Goal: Task Accomplishment & Management: Manage account settings

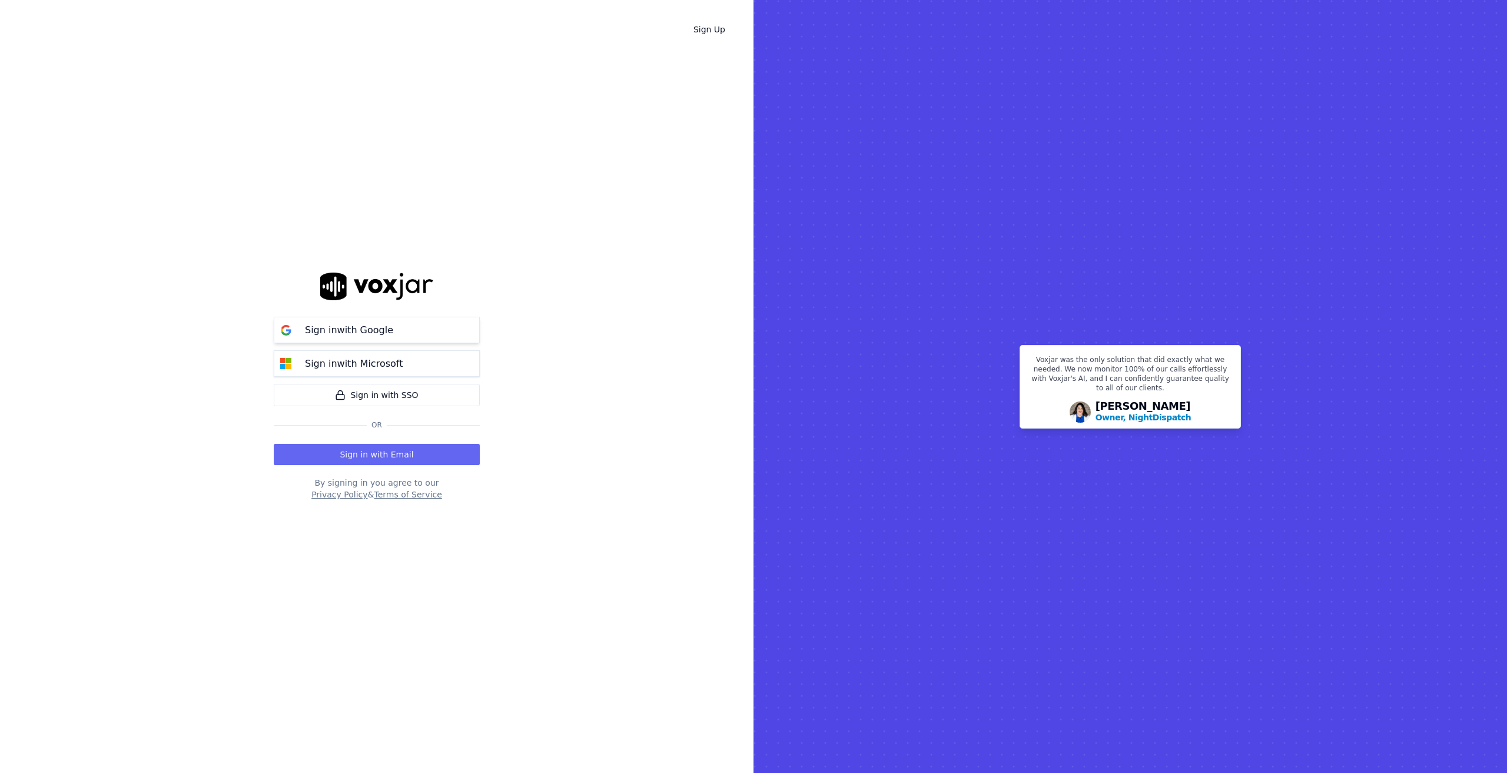
click at [364, 332] on p "Sign in with Google" at bounding box center [349, 330] width 88 height 14
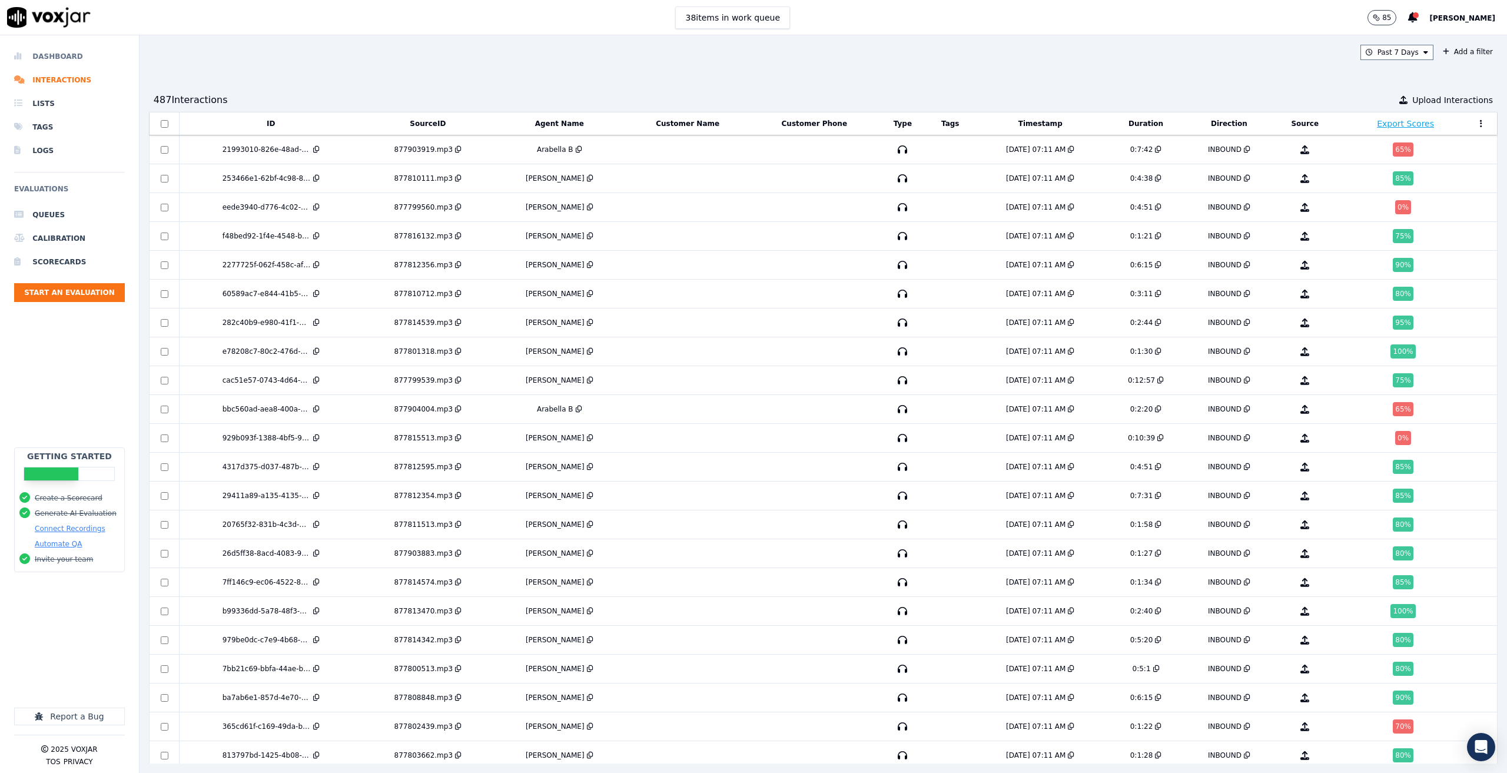
click at [65, 55] on li "Dashboard" at bounding box center [69, 57] width 111 height 24
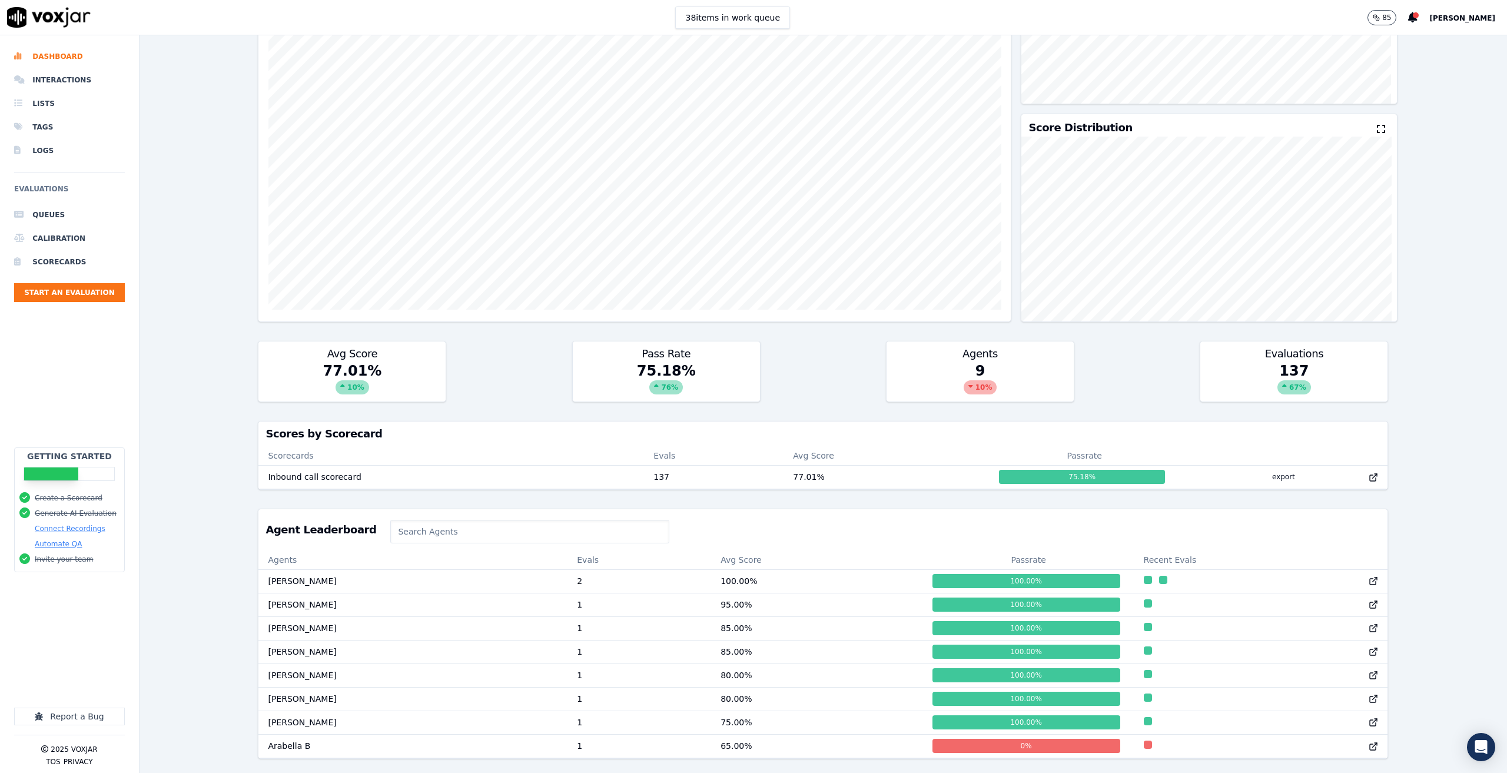
scroll to position [218, 0]
click at [449, 593] on td "[PERSON_NAME]" at bounding box center [413, 605] width 309 height 24
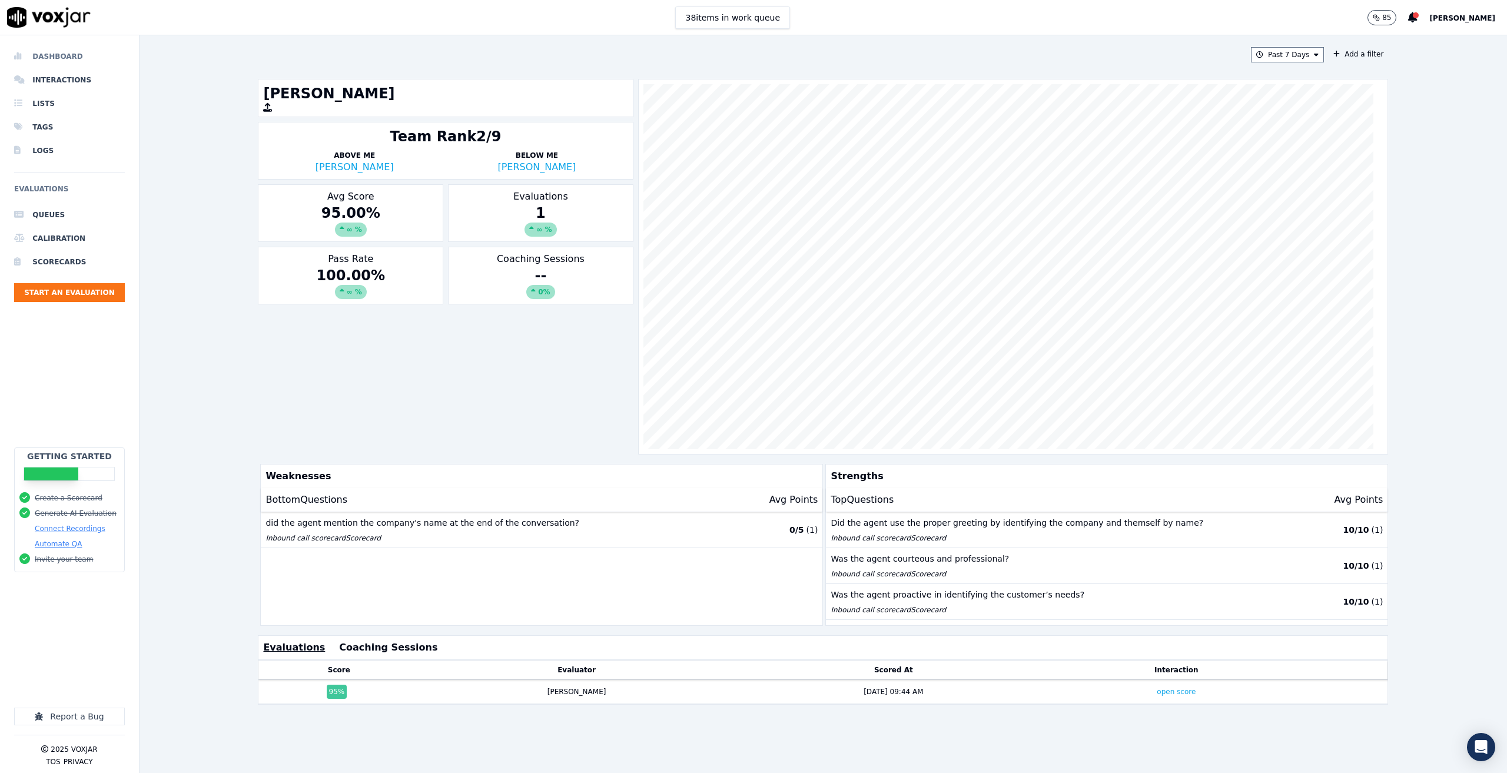
click at [67, 53] on li "Dashboard" at bounding box center [69, 57] width 111 height 24
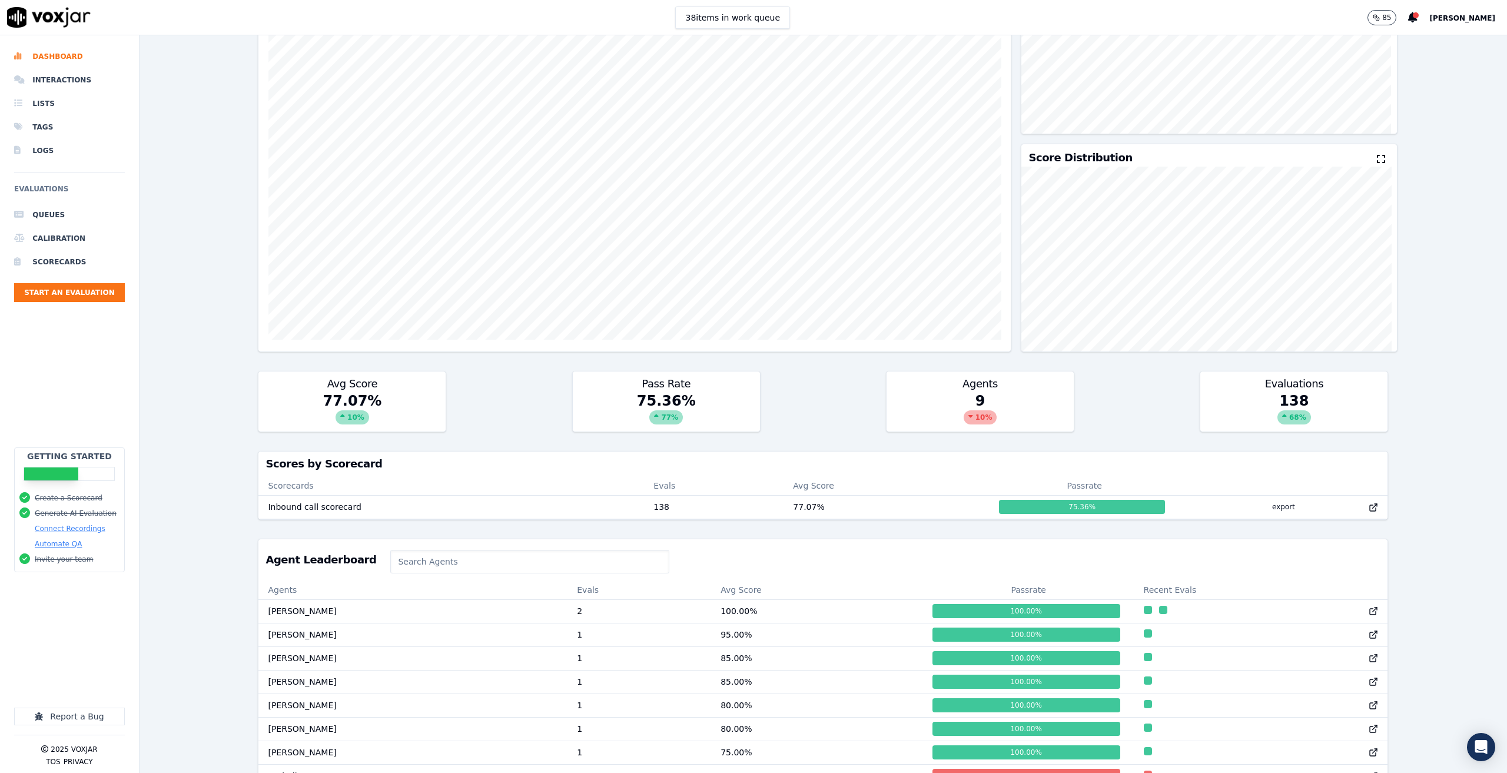
scroll to position [218, 0]
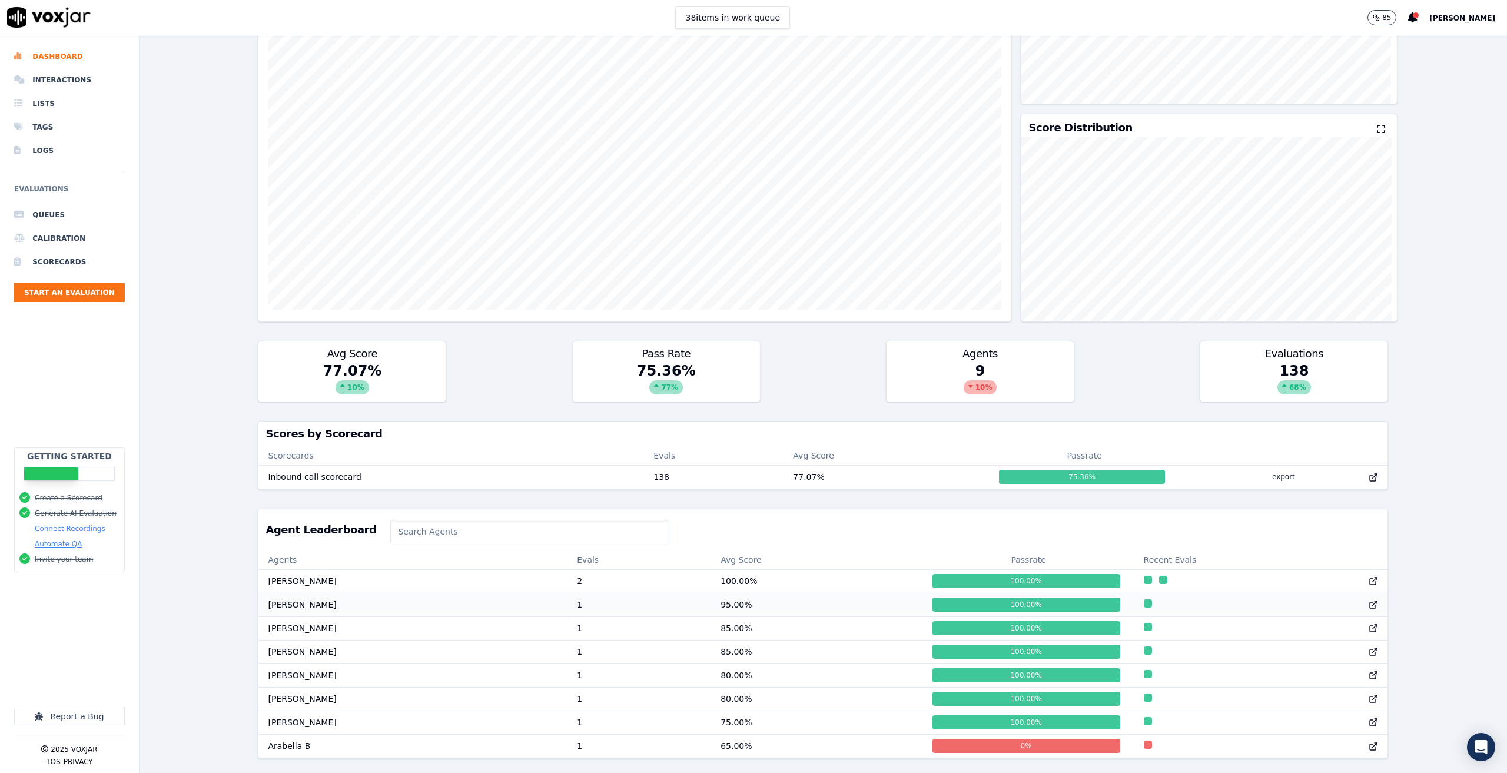
click at [439, 593] on td "[PERSON_NAME]" at bounding box center [413, 605] width 309 height 24
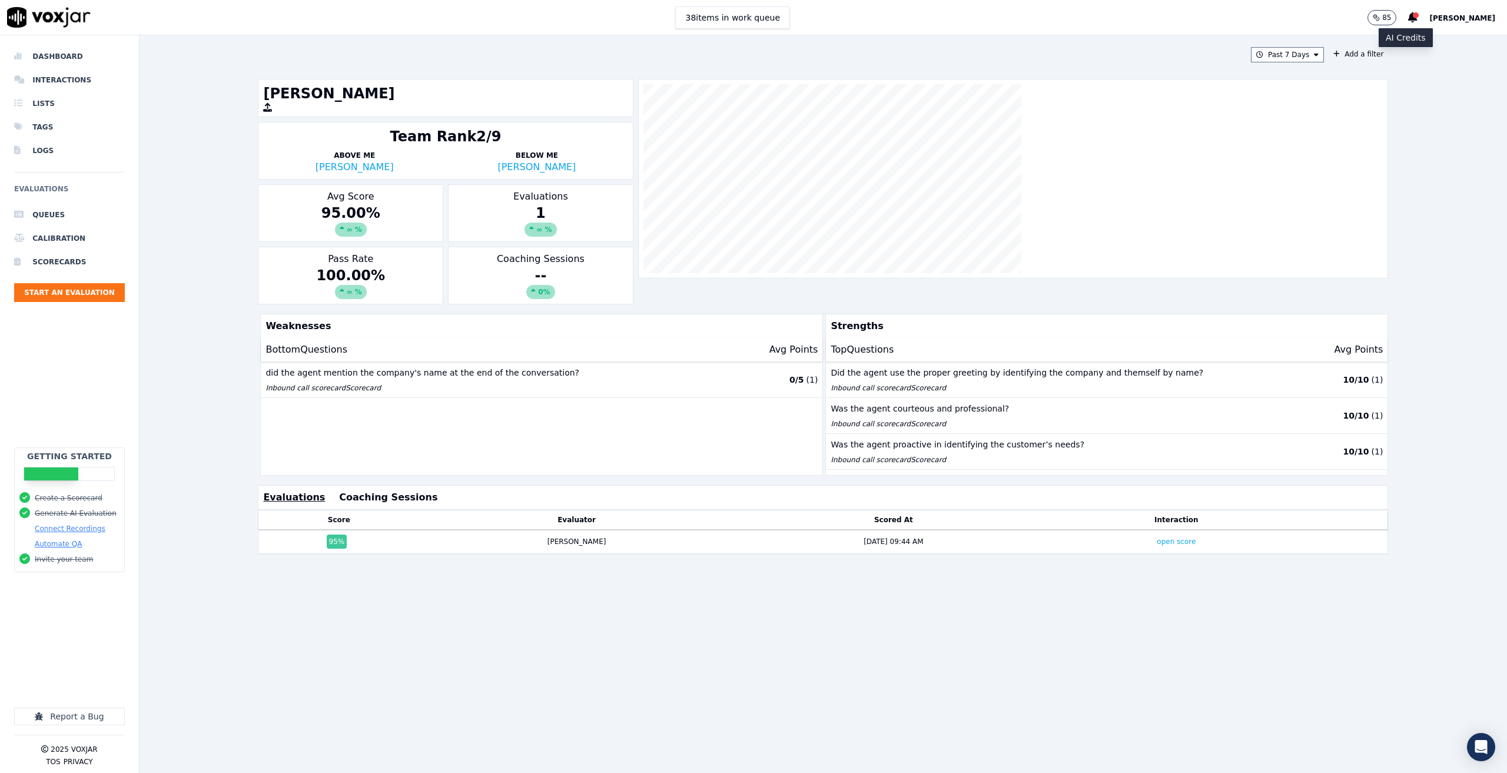
click at [1393, 21] on button "85" at bounding box center [1382, 17] width 29 height 15
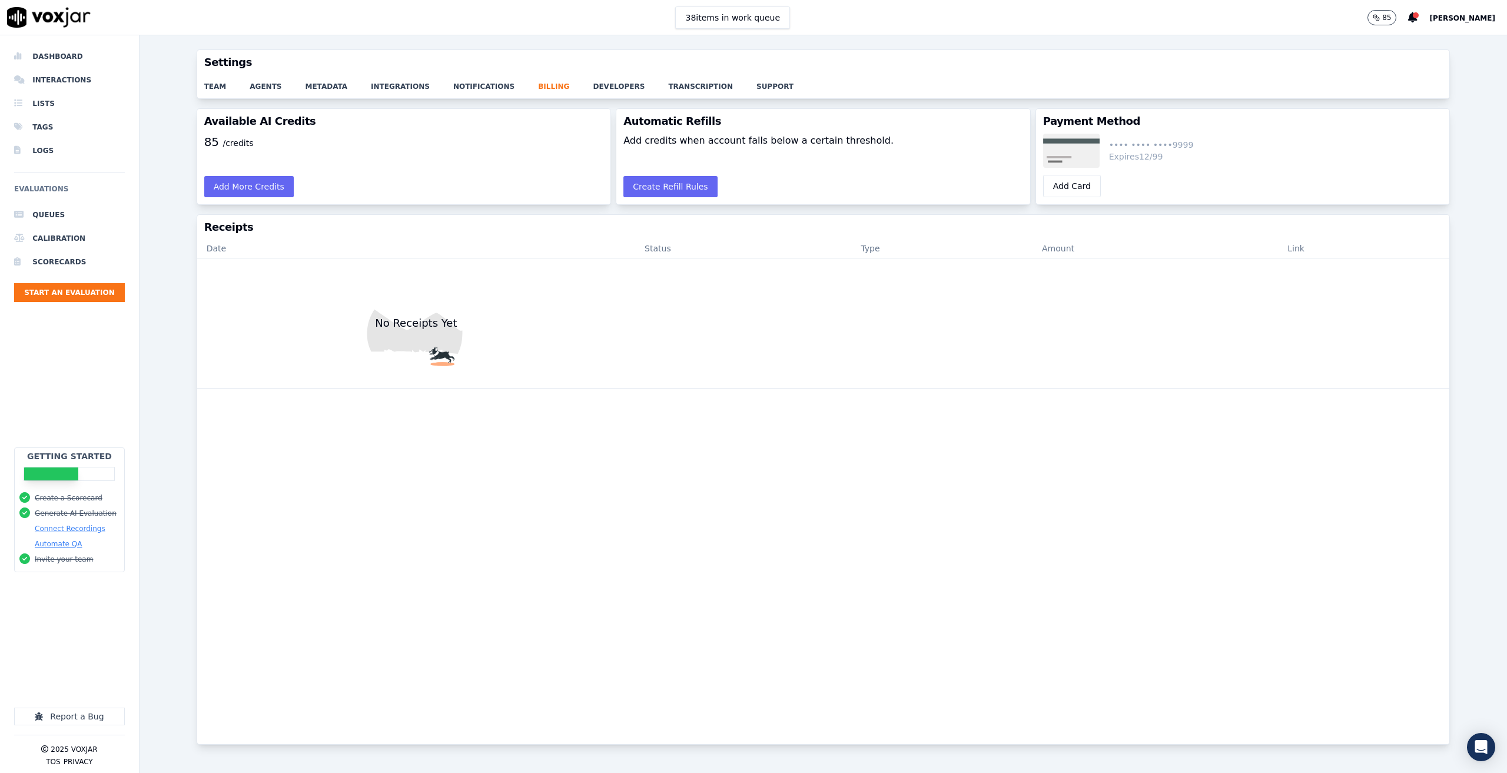
click at [1391, 13] on p "85" at bounding box center [1387, 17] width 9 height 9
click at [1376, 17] on icon "button" at bounding box center [1376, 16] width 1 height 1
click at [1394, 22] on button "85" at bounding box center [1382, 17] width 29 height 15
click at [74, 76] on li "Interactions" at bounding box center [69, 80] width 111 height 24
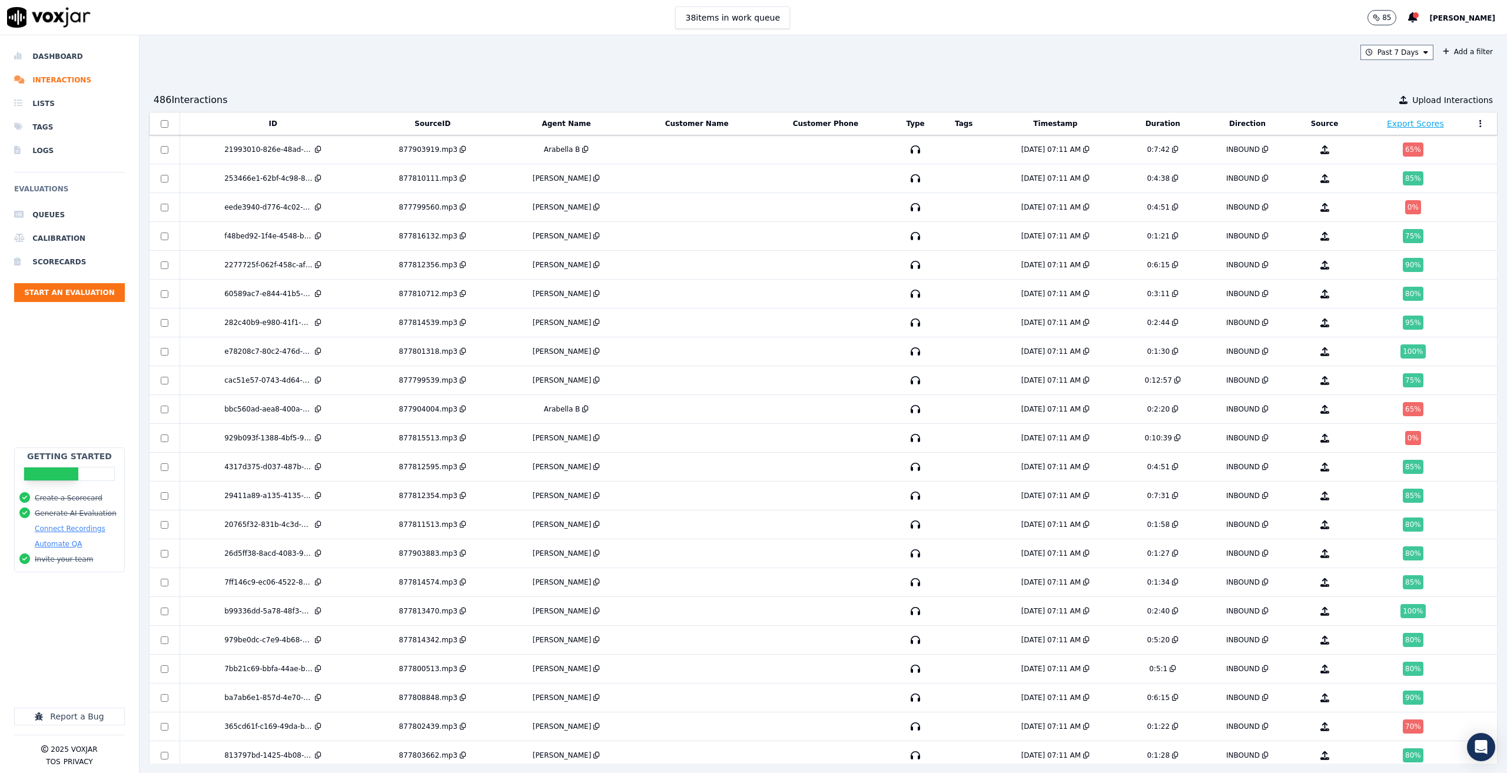
click at [1380, 19] on icon "button" at bounding box center [1376, 17] width 7 height 7
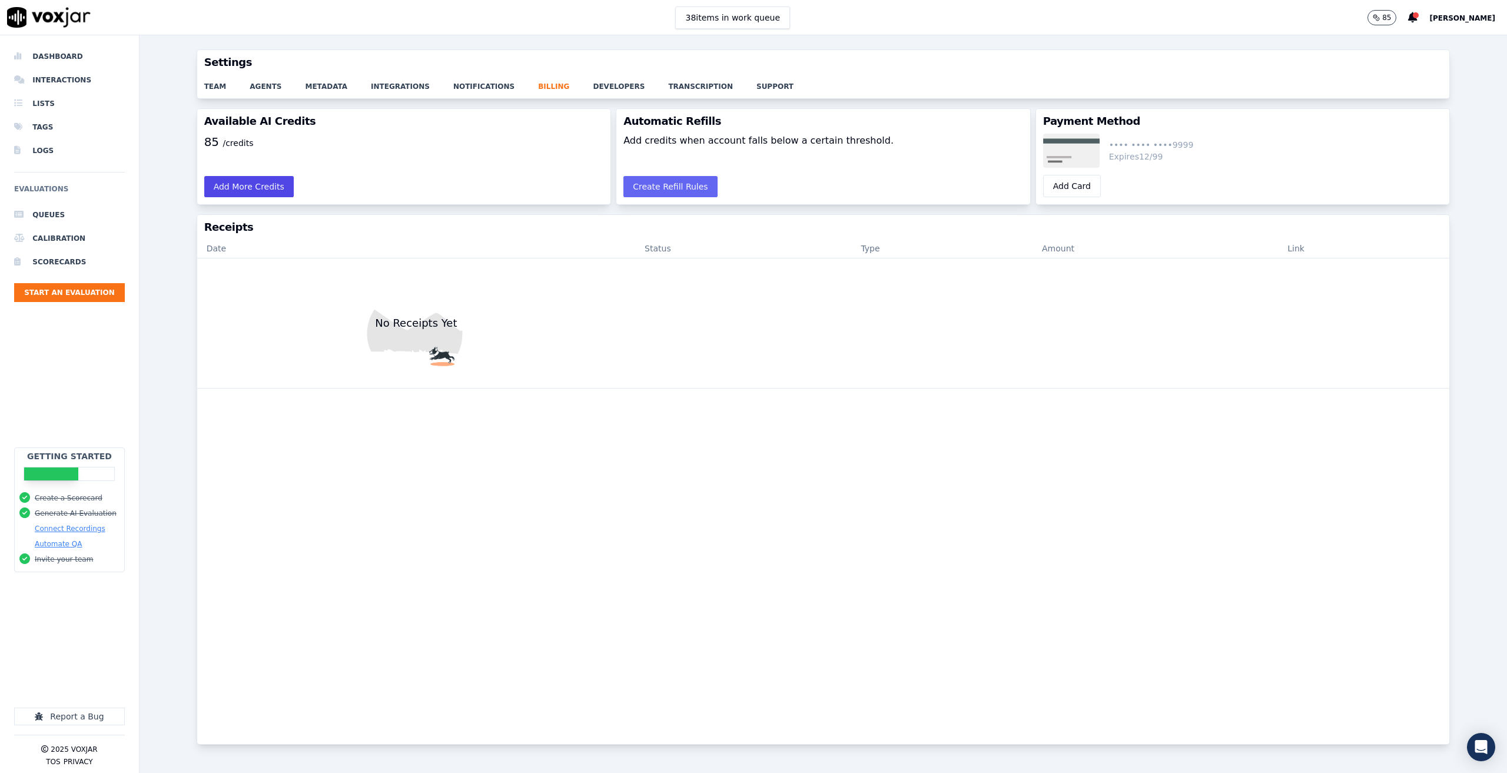
click at [269, 185] on button "Add More Credits" at bounding box center [249, 186] width 90 height 21
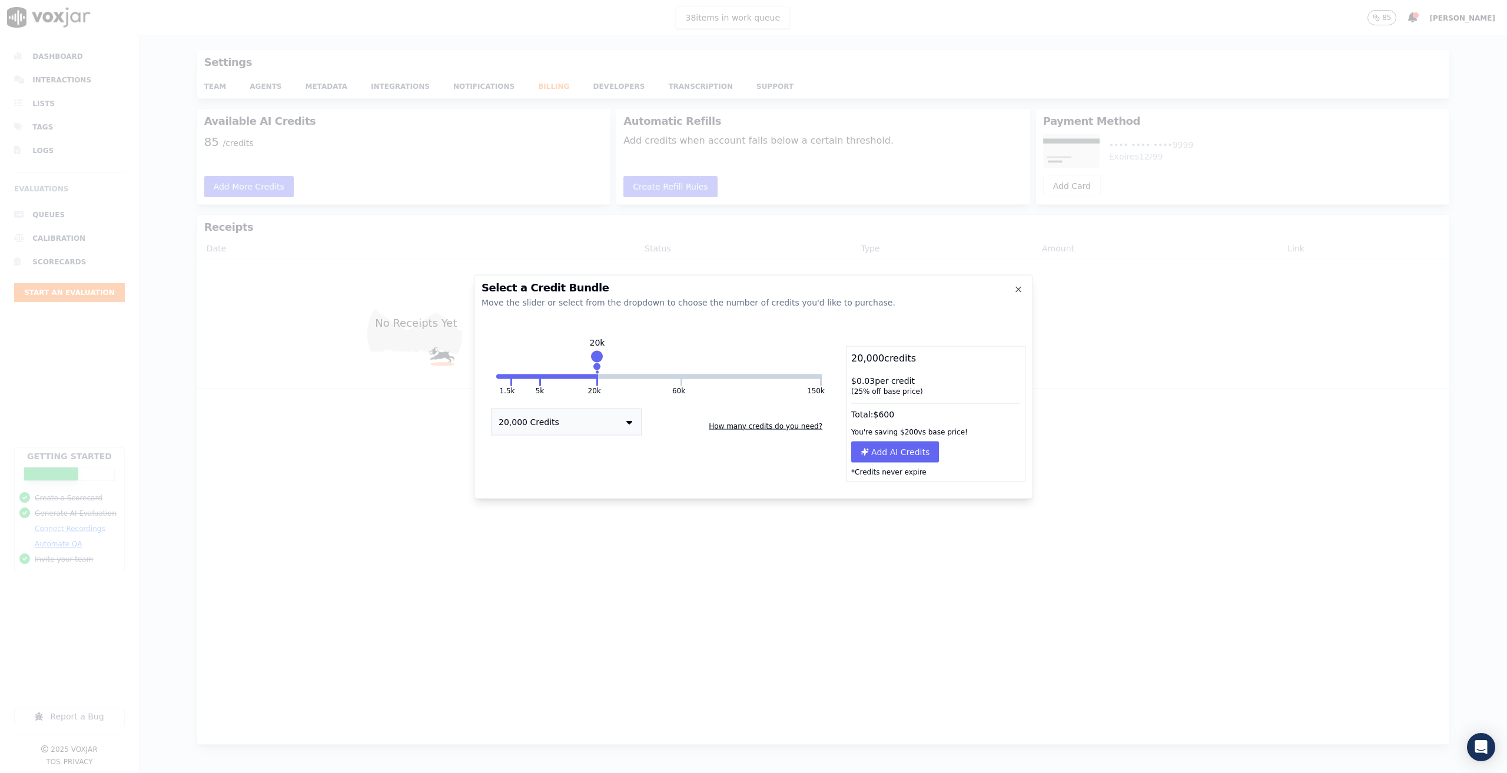
click at [681, 372] on div "1.5k 5k 20k 60k 150k 20k 20,000 Credits How many credits do you need?" at bounding box center [659, 414] width 355 height 136
click at [681, 375] on button "60k" at bounding box center [639, 376] width 82 height 5
click at [821, 377] on button at bounding box center [821, 380] width 2 height 12
click at [770, 425] on button "How many credits do you need?" at bounding box center [765, 425] width 123 height 19
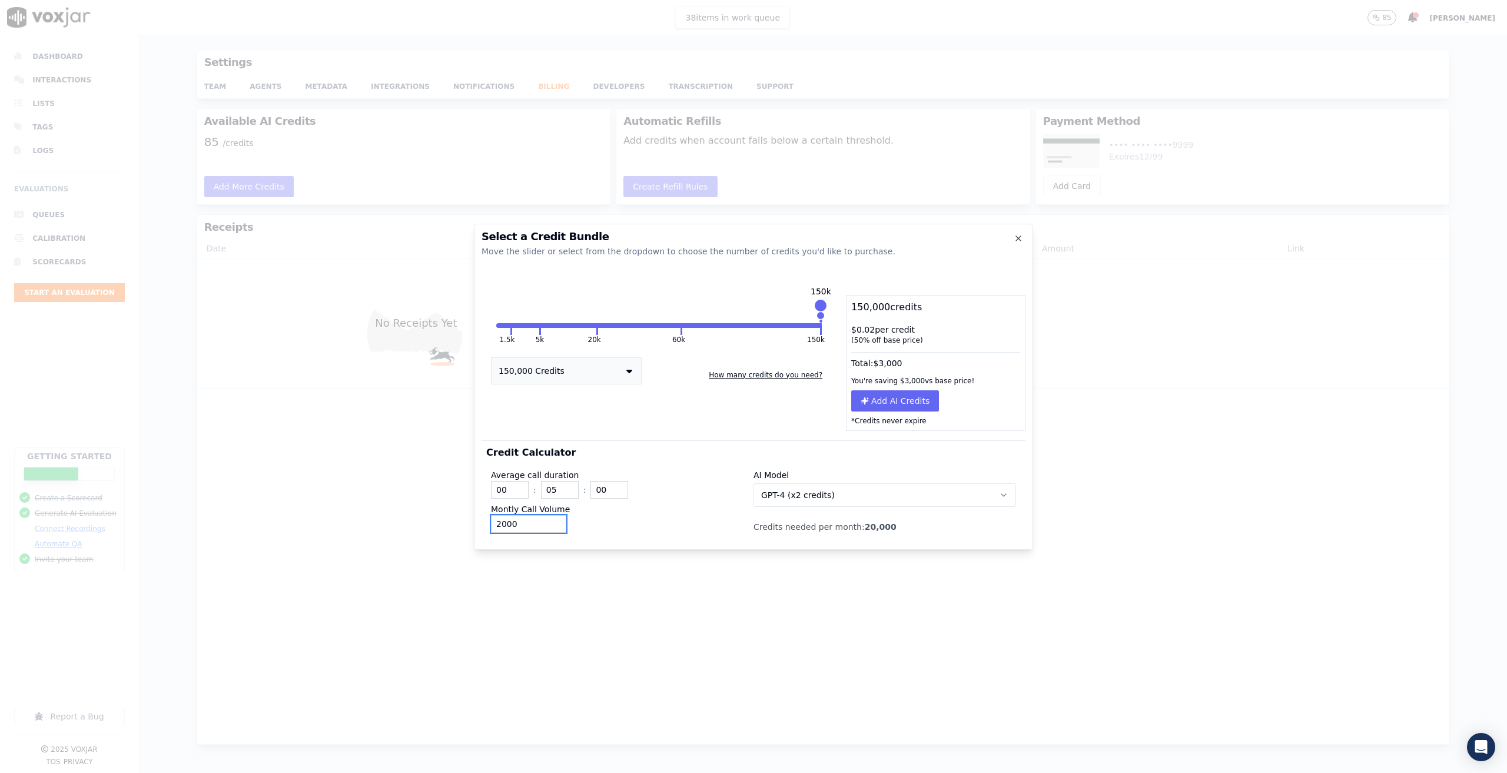
drag, startPoint x: 529, startPoint y: 525, endPoint x: 475, endPoint y: 521, distance: 54.3
click at [475, 521] on div "Select a Credit Bundle Move the slider or select from the dropdown to choose th…" at bounding box center [753, 387] width 559 height 326
type input "60000"
click at [518, 486] on input "01" at bounding box center [510, 490] width 38 height 18
click at [518, 486] on input "02" at bounding box center [510, 490] width 38 height 18
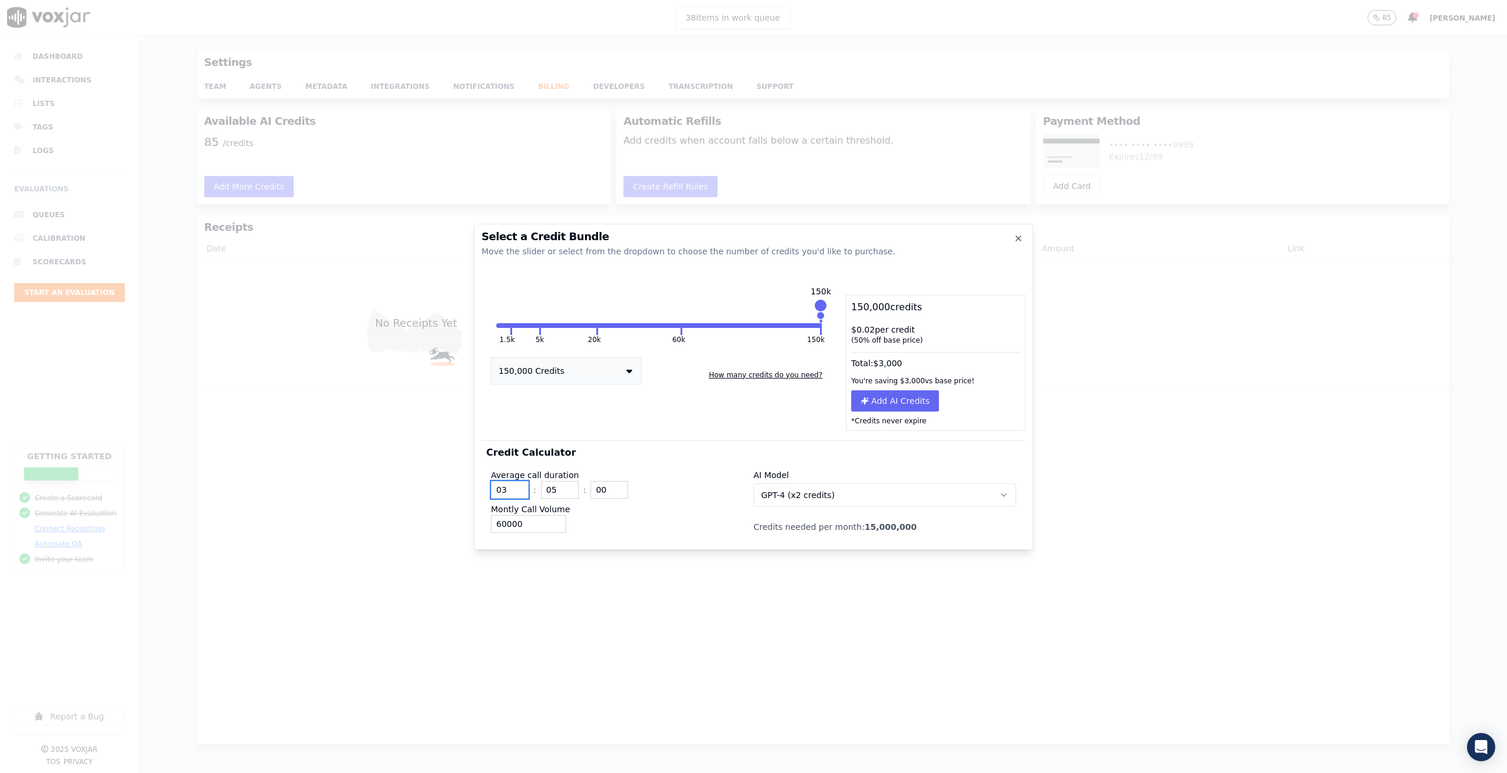
click at [518, 486] on input "03" at bounding box center [510, 490] width 38 height 18
click at [518, 486] on input "04" at bounding box center [510, 490] width 38 height 18
type input "05"
click at [518, 486] on input "05" at bounding box center [510, 490] width 38 height 18
click at [651, 519] on div "60000" at bounding box center [622, 524] width 263 height 18
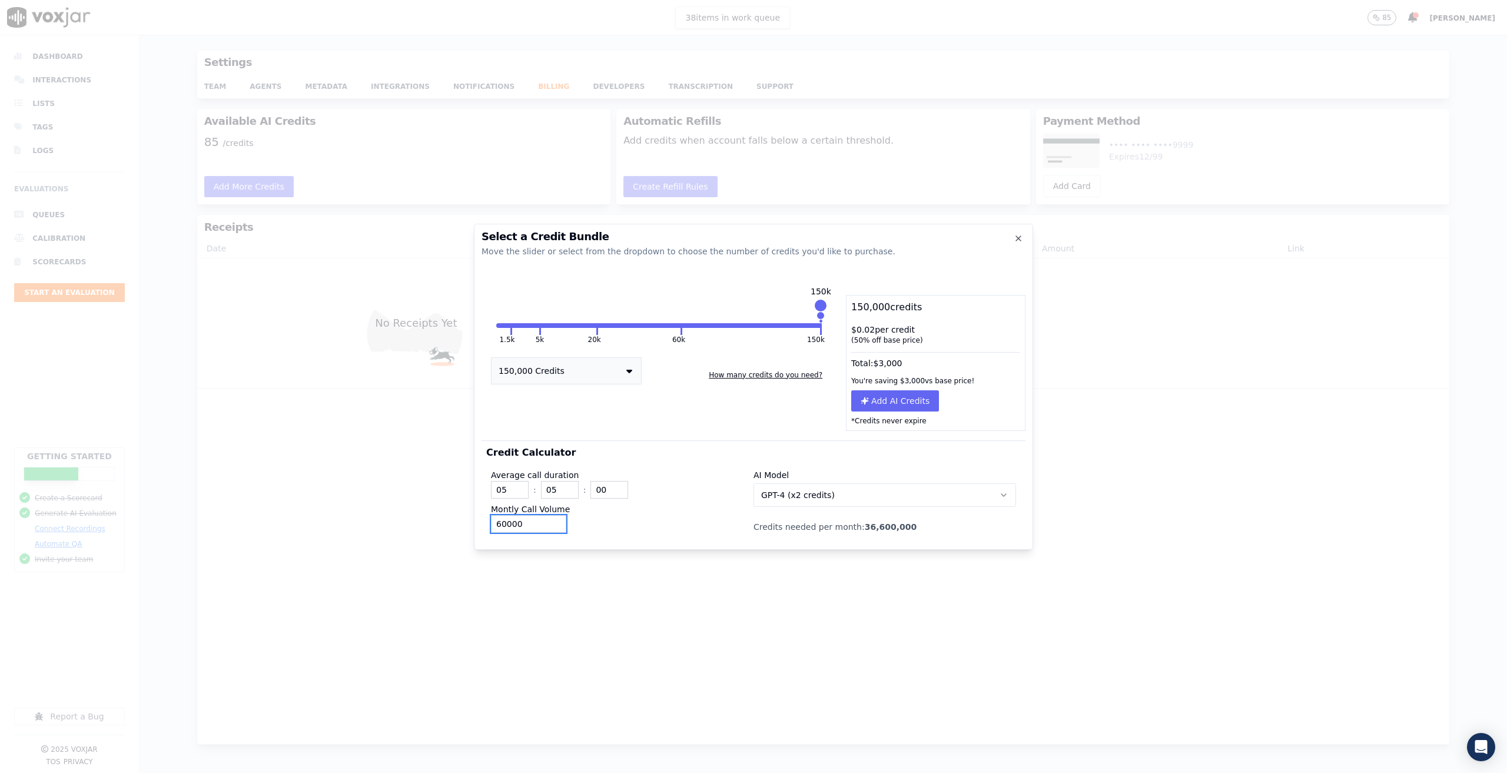
drag, startPoint x: 525, startPoint y: 528, endPoint x: 484, endPoint y: 525, distance: 40.7
click at [484, 525] on div "Credit Calculator Average call duration 05 : 05 : 00 Montly Call Volume 60000 A…" at bounding box center [754, 491] width 544 height 102
drag, startPoint x: 850, startPoint y: 528, endPoint x: 909, endPoint y: 524, distance: 59.7
click at [909, 524] on p "Credits needed per month: 36,600,000" at bounding box center [885, 527] width 263 height 12
click at [915, 523] on p "Credits needed per month: 36,600,000" at bounding box center [885, 527] width 263 height 12
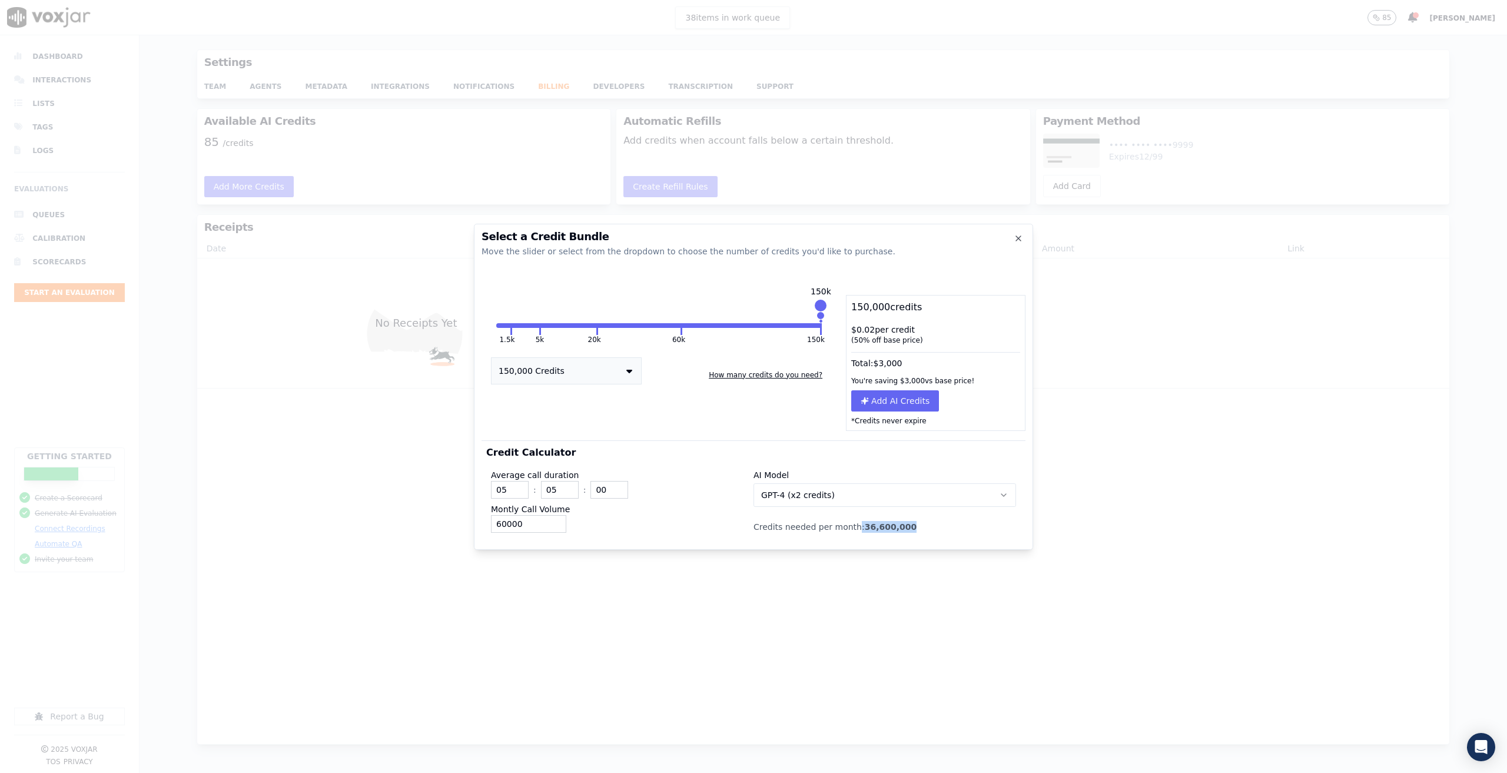
click at [910, 526] on p "Credits needed per month: 36,600,000" at bounding box center [885, 527] width 263 height 12
drag, startPoint x: 903, startPoint y: 530, endPoint x: 848, endPoint y: 529, distance: 54.8
click at [848, 529] on p "Credits needed per month: 36,600,000" at bounding box center [885, 527] width 263 height 12
click at [902, 524] on p "Credits needed per month: 36,600,000" at bounding box center [885, 527] width 263 height 12
drag, startPoint x: 902, startPoint y: 524, endPoint x: 857, endPoint y: 526, distance: 44.2
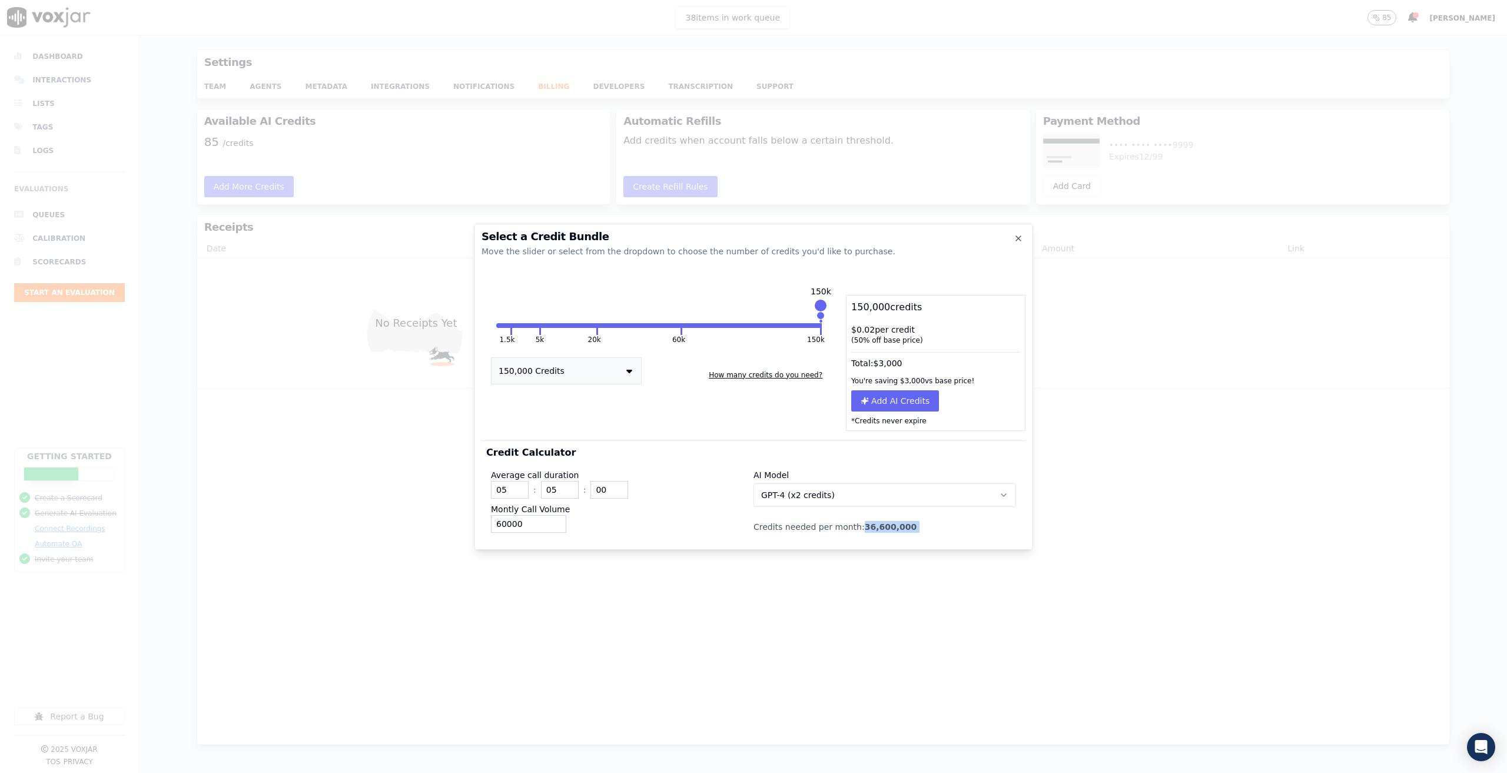
click at [857, 526] on p "Credits needed per month: 36,600,000" at bounding box center [885, 527] width 263 height 12
click at [903, 528] on p "Credits needed per month: 36,600,000" at bounding box center [885, 527] width 263 height 12
drag, startPoint x: 903, startPoint y: 528, endPoint x: 855, endPoint y: 531, distance: 48.4
click at [855, 531] on p "Credits needed per month: 36,600,000" at bounding box center [885, 527] width 263 height 12
click at [911, 527] on p "Credits needed per month: 36,600,000" at bounding box center [885, 527] width 263 height 12
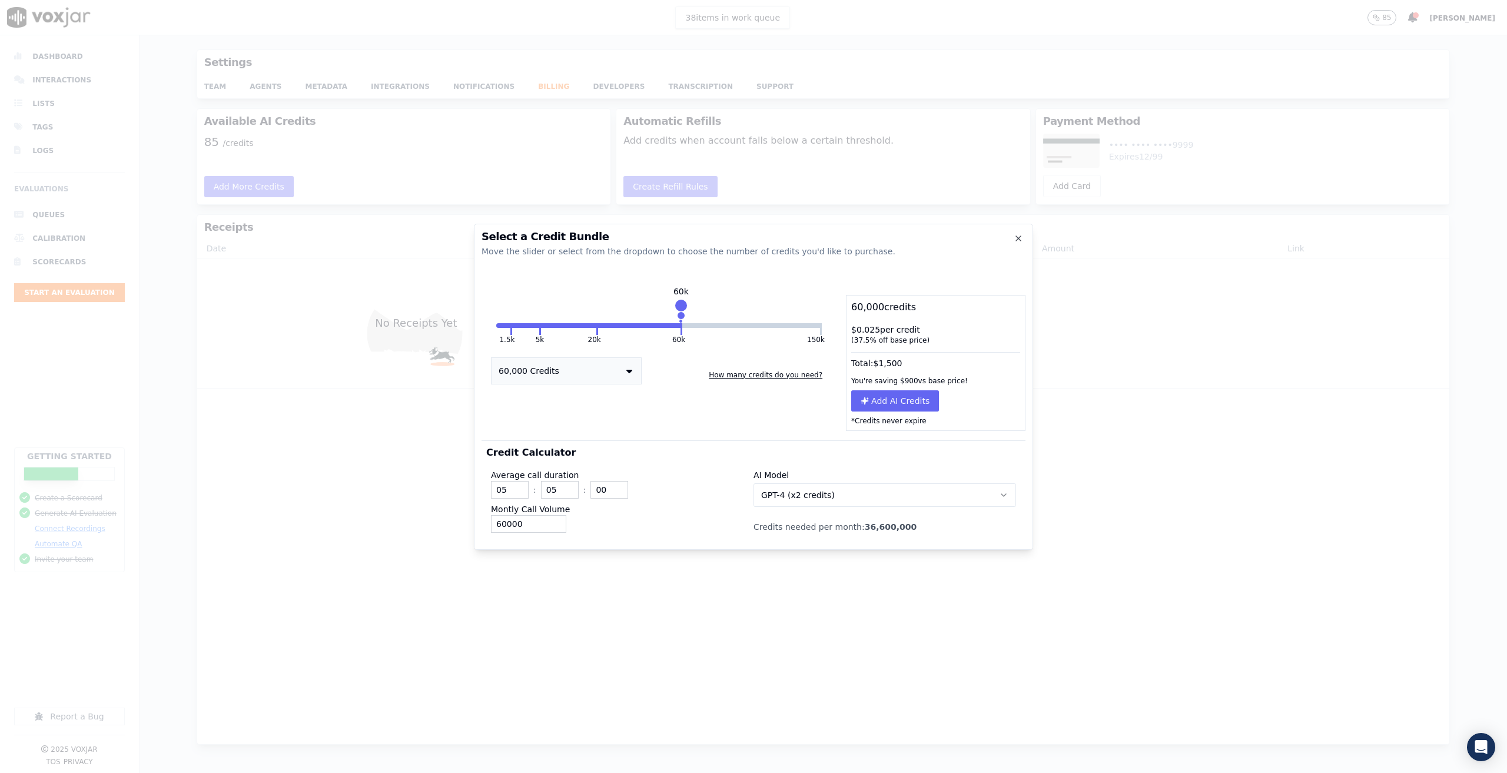
drag, startPoint x: 820, startPoint y: 307, endPoint x: 681, endPoint y: 326, distance: 139.6
click at [681, 326] on div "1.5k 5k 20k 60k 150k 60k" at bounding box center [659, 325] width 326 height 5
click at [1017, 240] on icon "button" at bounding box center [1018, 238] width 5 height 5
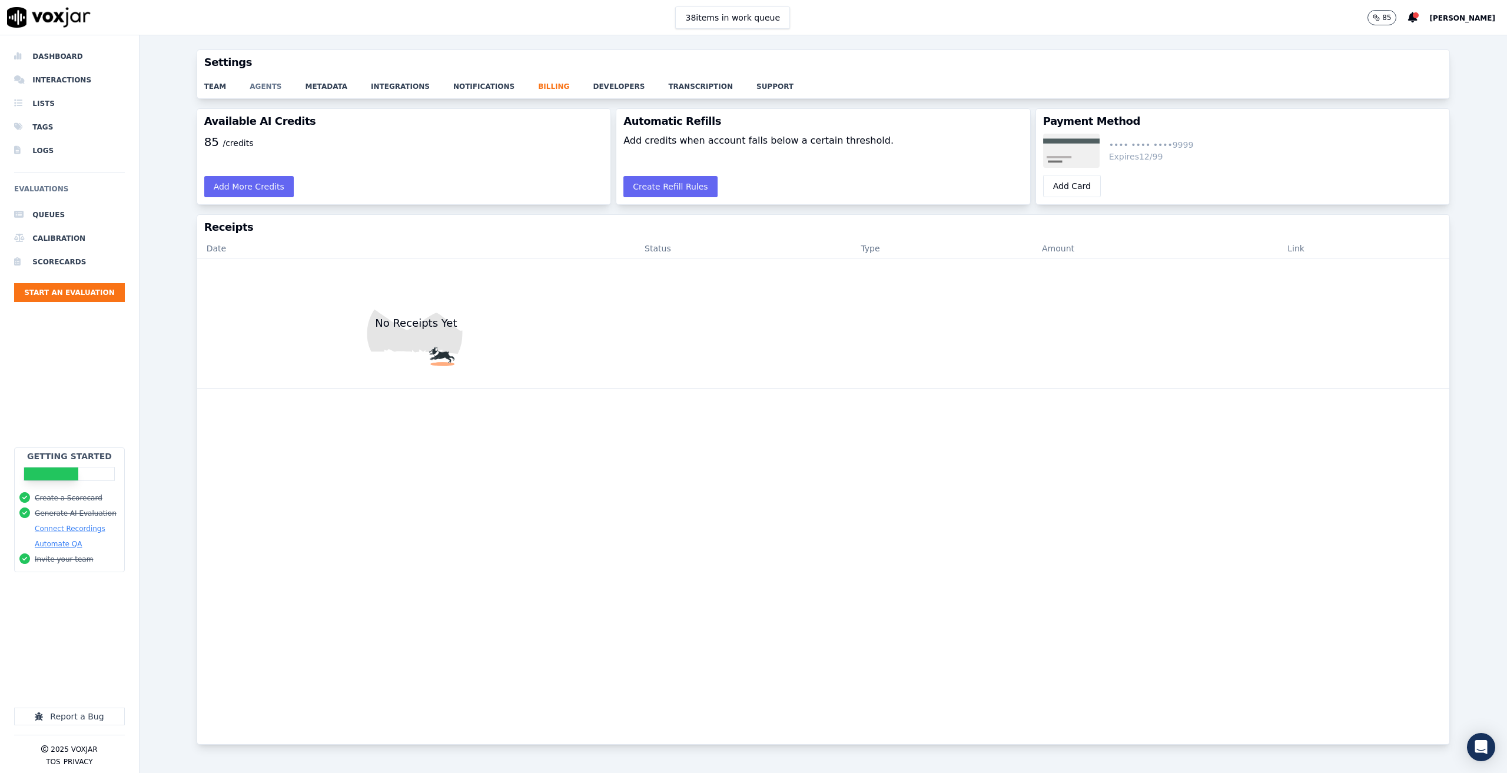
click at [265, 88] on link "agents" at bounding box center [277, 83] width 55 height 16
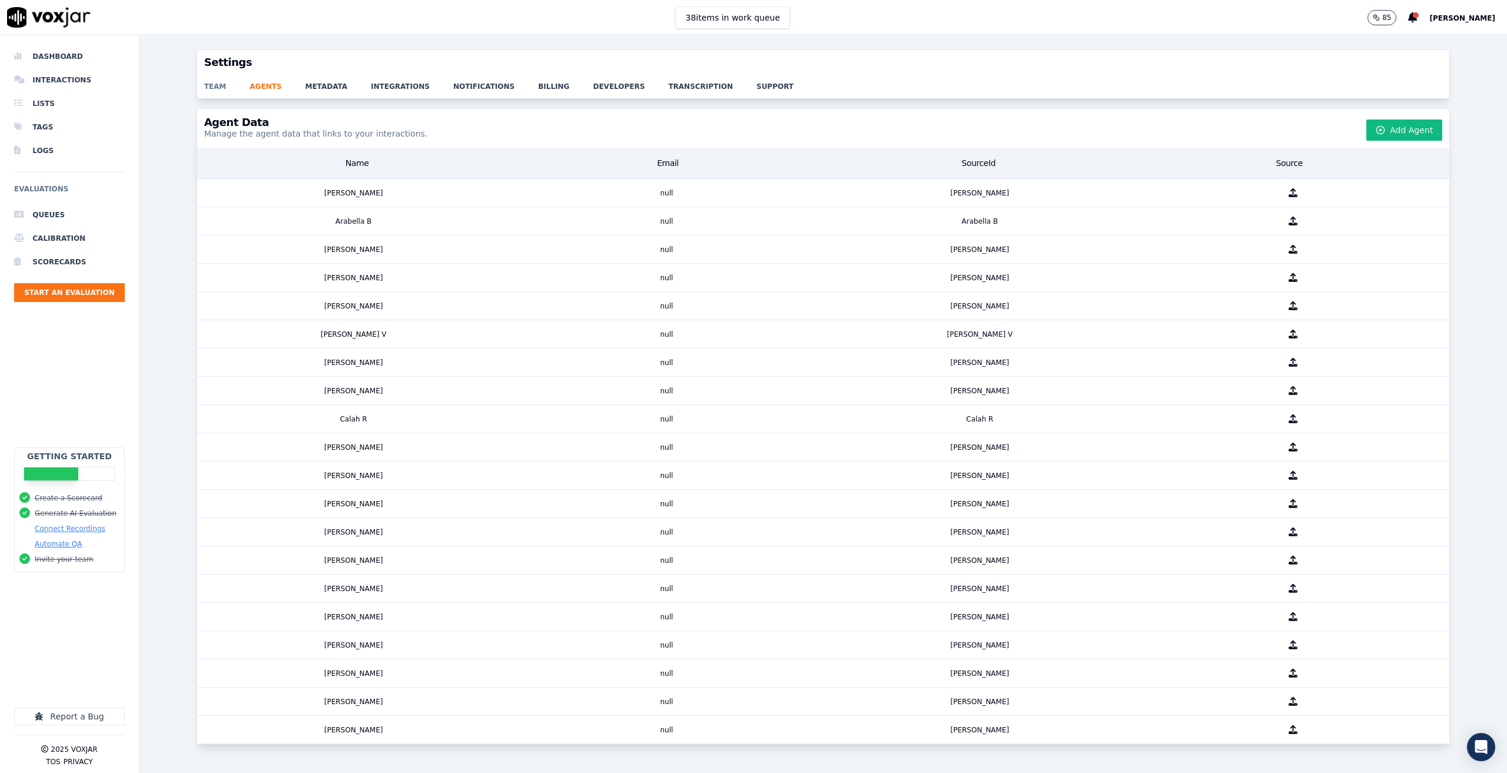
click at [220, 88] on link "team" at bounding box center [227, 83] width 46 height 16
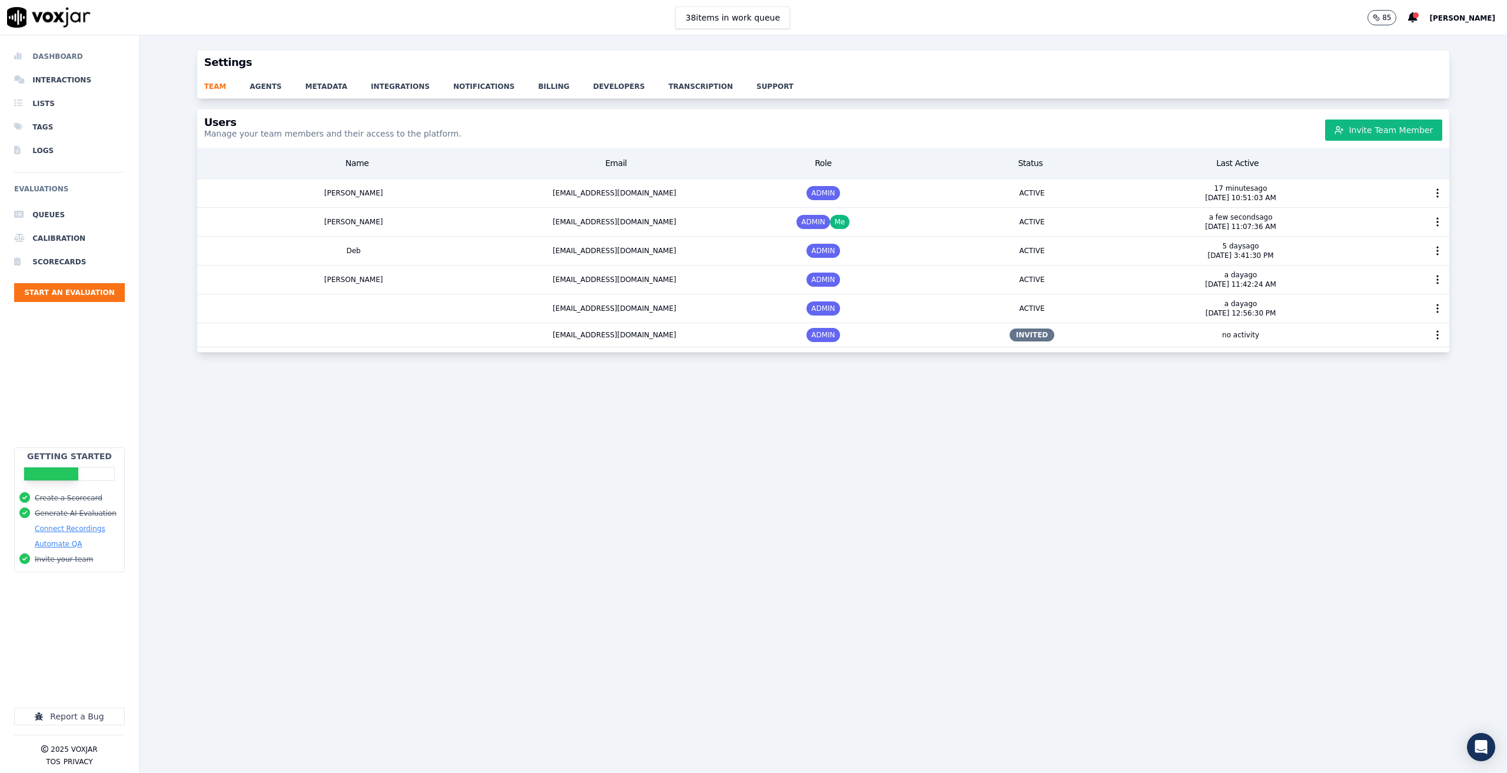
click at [64, 56] on li "Dashboard" at bounding box center [69, 57] width 111 height 24
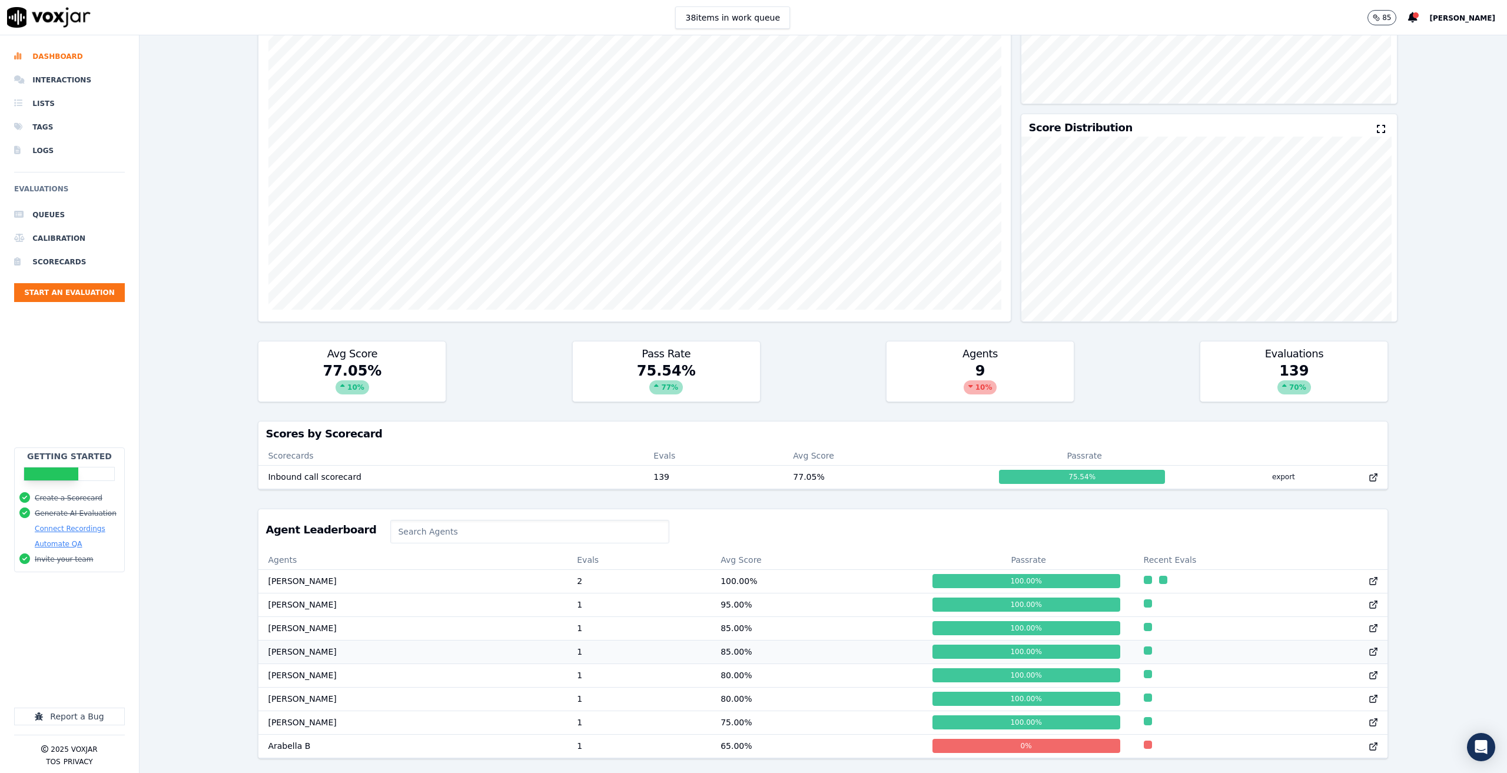
scroll to position [1, 0]
drag, startPoint x: 990, startPoint y: 334, endPoint x: 963, endPoint y: 334, distance: 27.1
click at [963, 362] on div "9 10 %" at bounding box center [980, 382] width 187 height 40
click at [69, 78] on li "Interactions" at bounding box center [69, 80] width 111 height 24
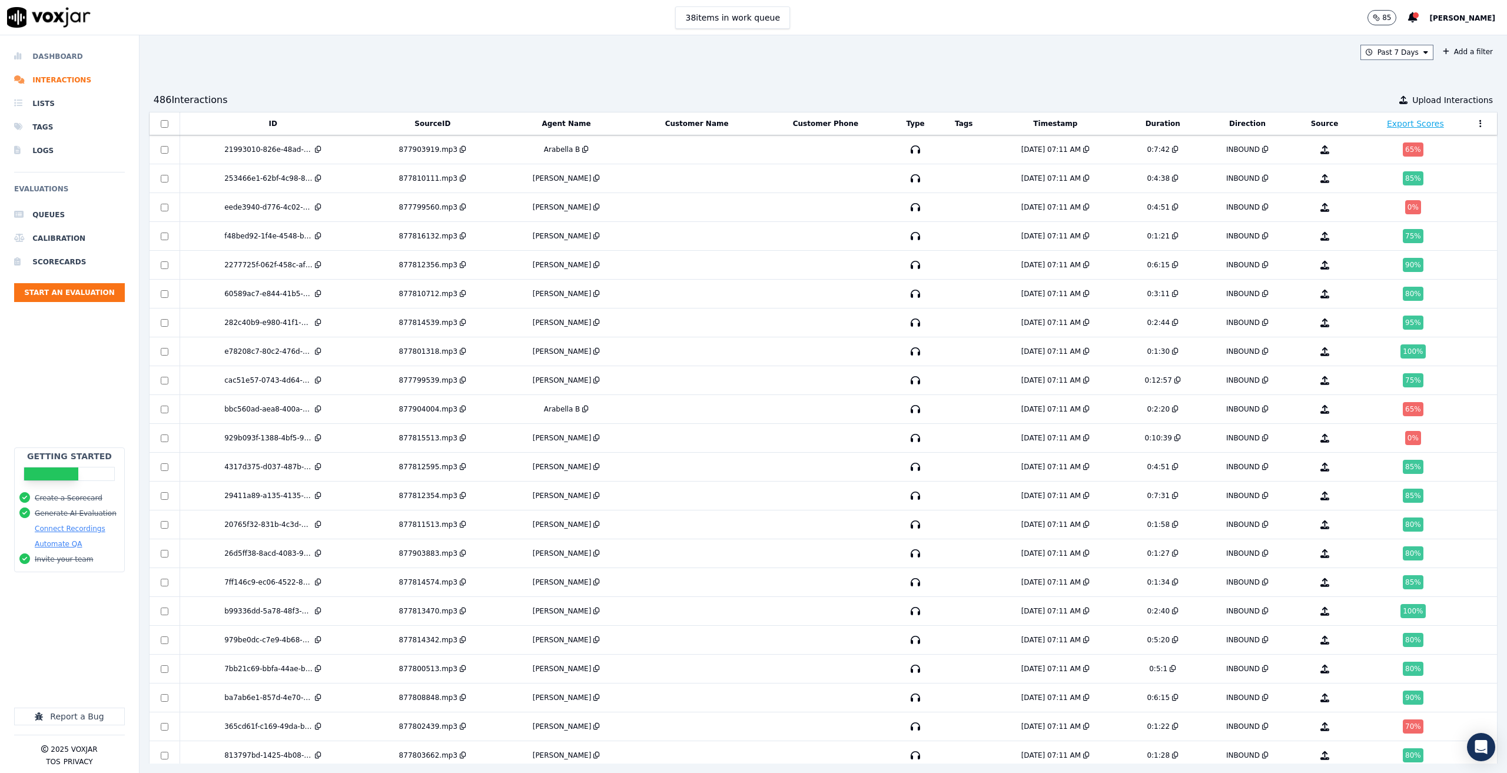
click at [47, 57] on li "Dashboard" at bounding box center [69, 57] width 111 height 24
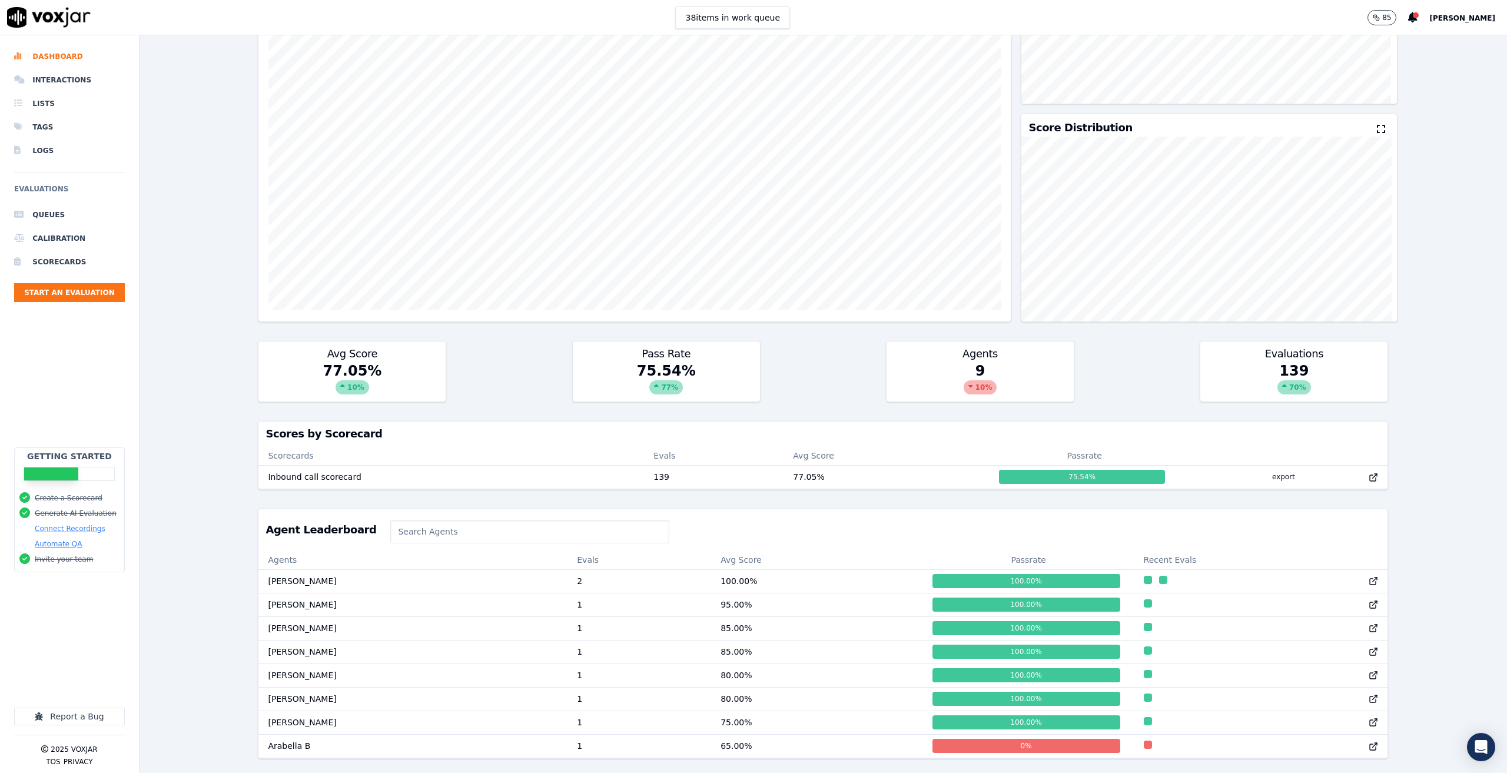
scroll to position [1, 0]
drag, startPoint x: 980, startPoint y: 331, endPoint x: 955, endPoint y: 332, distance: 25.9
click at [955, 362] on div "9 10 %" at bounding box center [980, 382] width 187 height 40
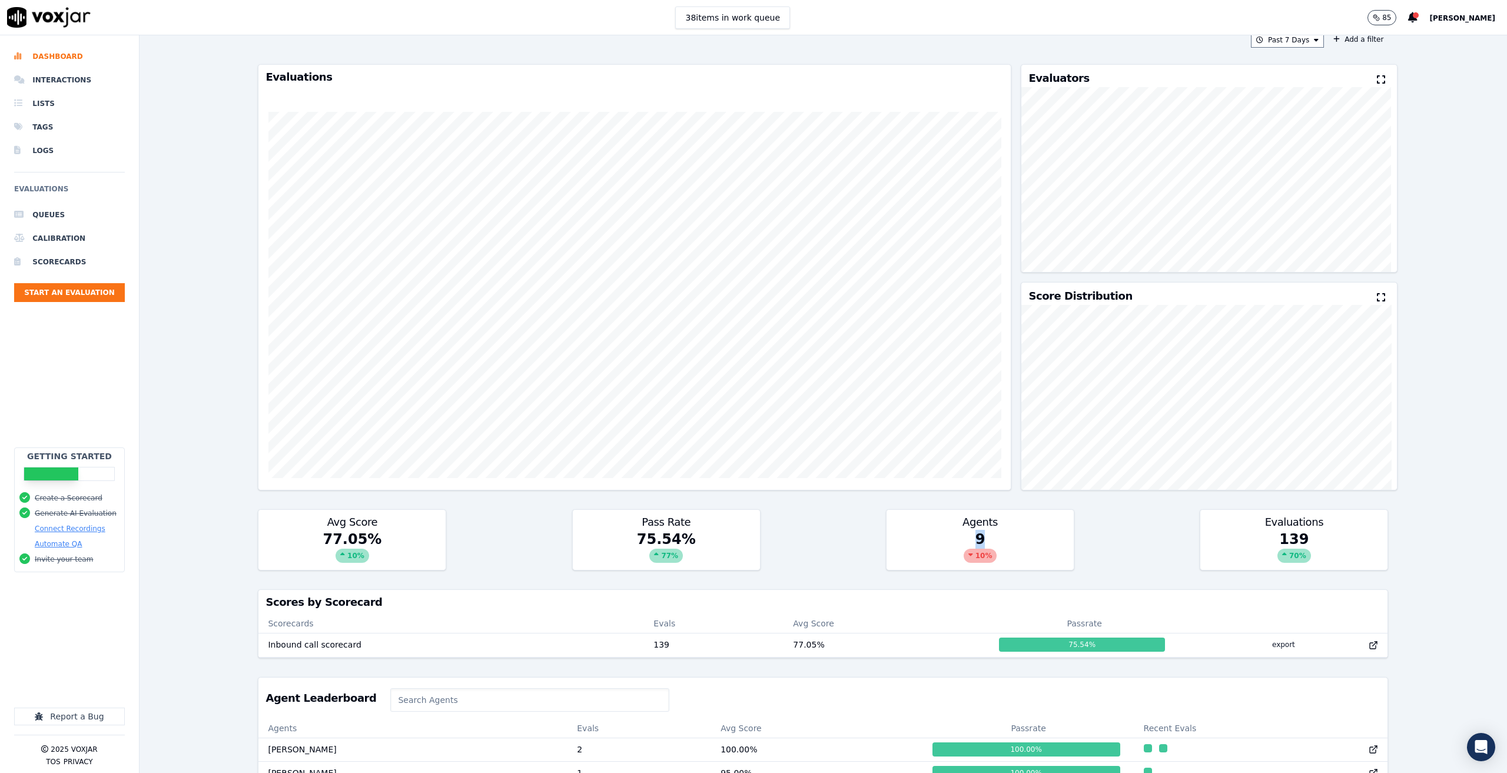
scroll to position [0, 0]
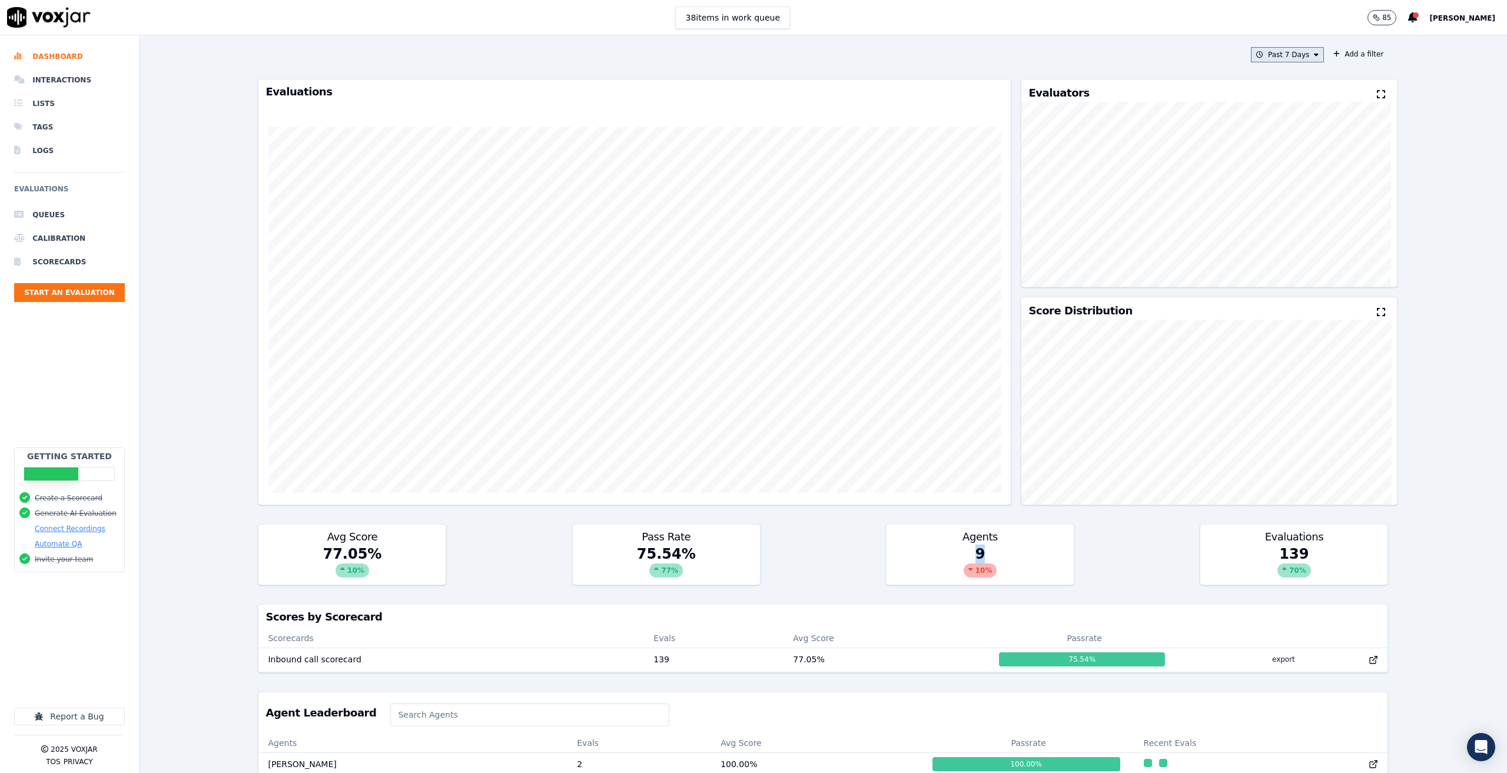
click at [1293, 55] on button "Past 7 Days" at bounding box center [1287, 54] width 73 height 15
click at [1278, 135] on div "Past 30 Days" at bounding box center [1293, 132] width 46 height 9
click at [1298, 200] on button "Add" at bounding box center [1307, 190] width 23 height 19
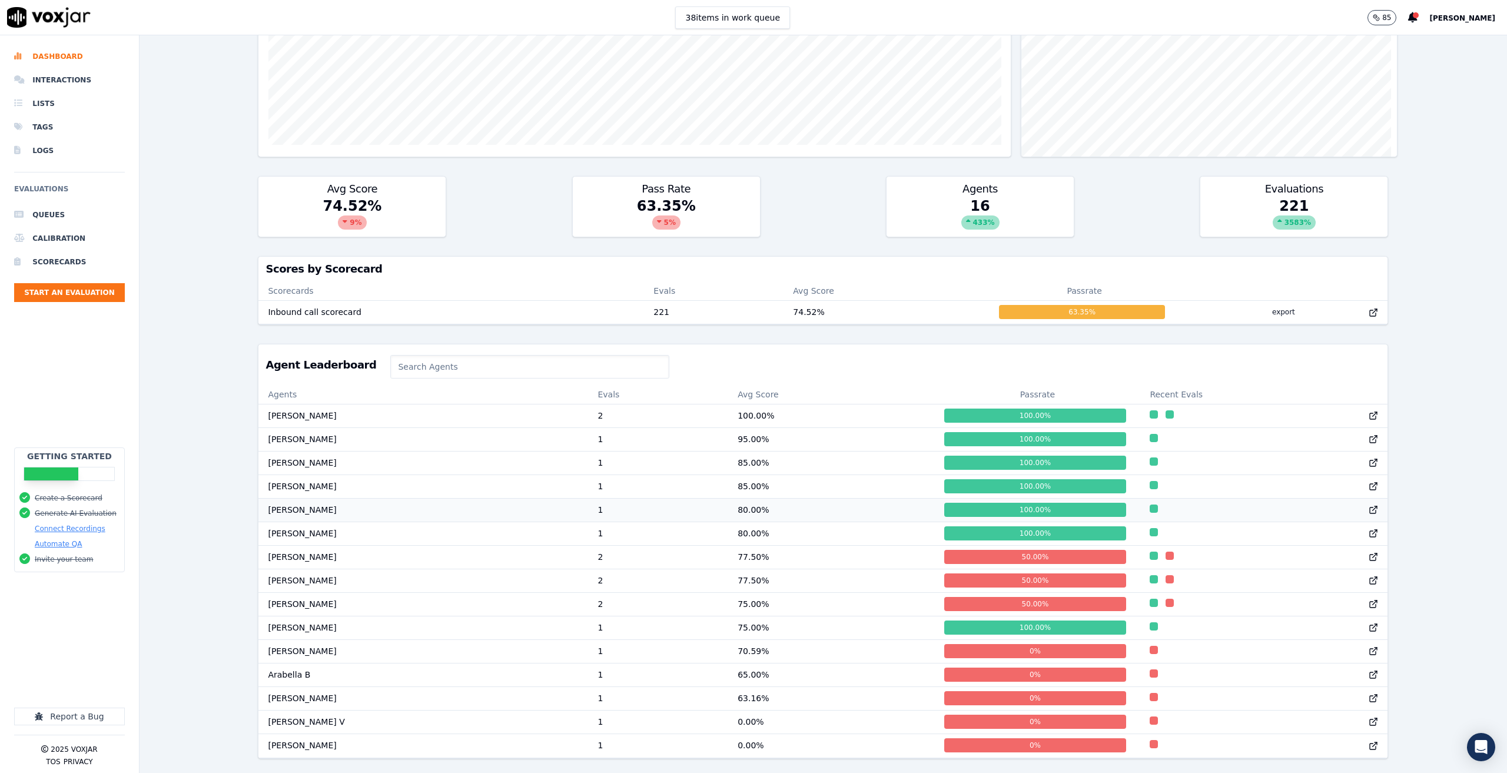
scroll to position [383, 0]
drag, startPoint x: 1004, startPoint y: 166, endPoint x: 939, endPoint y: 172, distance: 65.0
click at [939, 197] on div "16 433 %" at bounding box center [980, 217] width 187 height 40
click at [1085, 181] on div "Avg Score 74.52 % 9 % Pass Rate 63.35 % 5 % Agents 16 433 % Evaluations 221 358…" at bounding box center [823, 206] width 1131 height 61
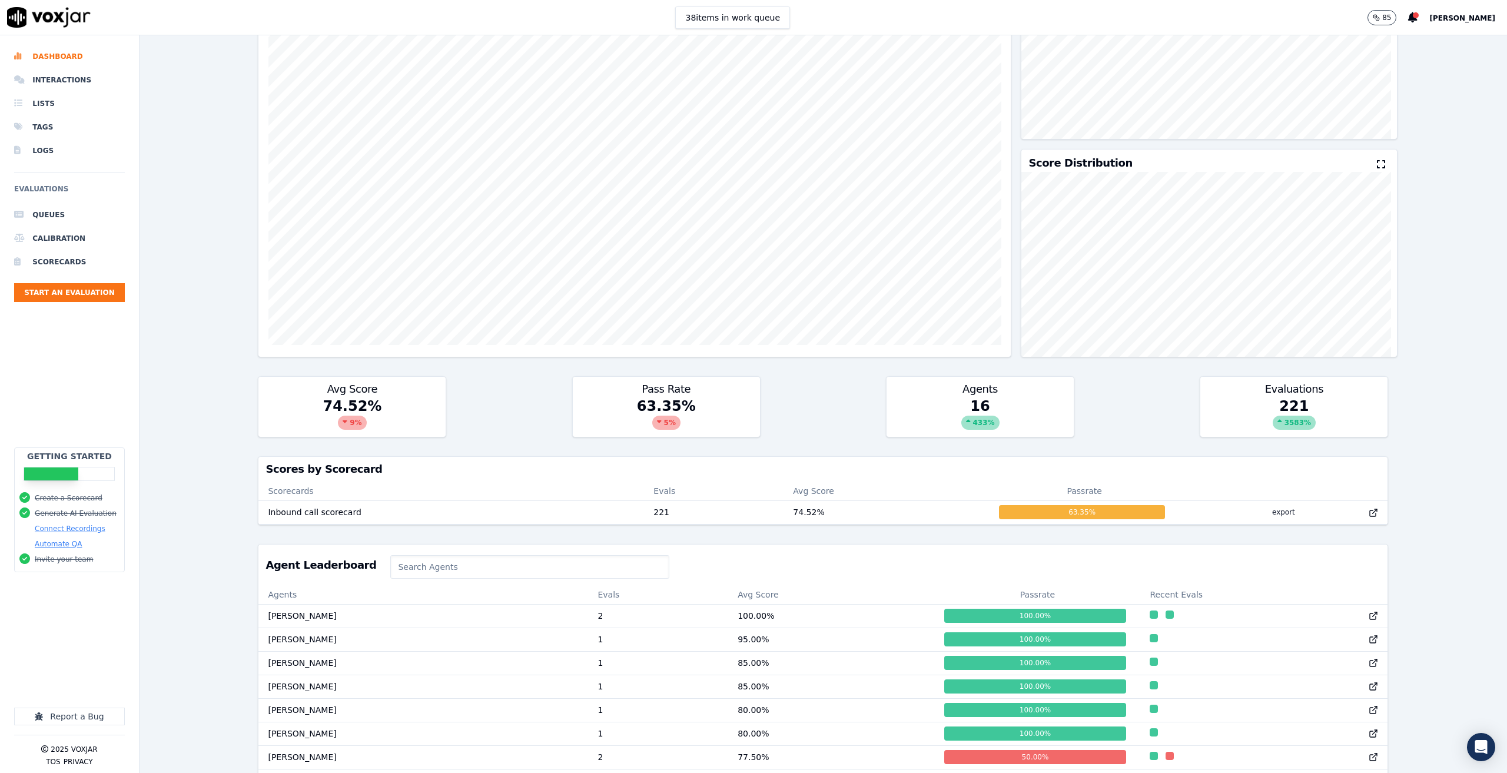
scroll to position [0, 0]
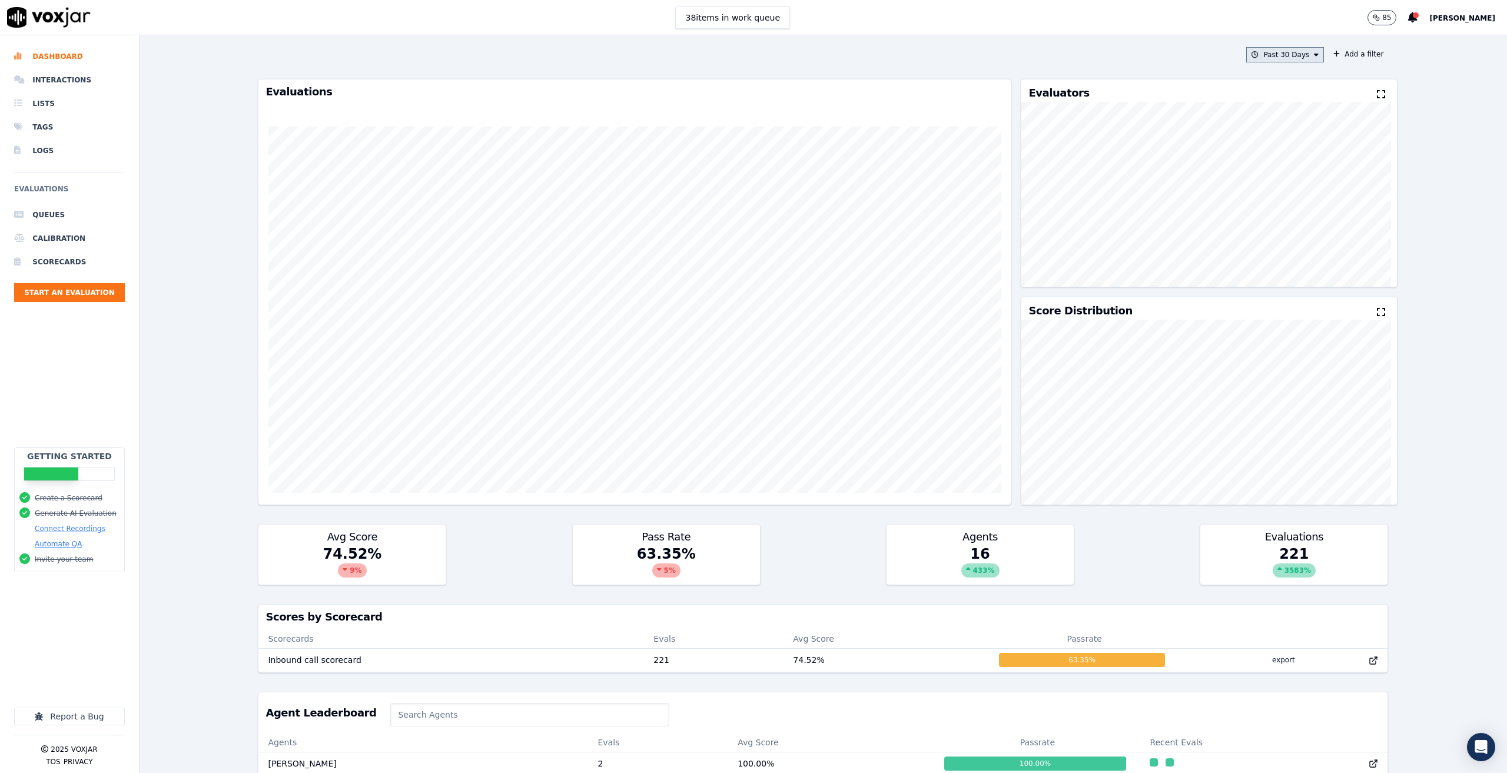
click at [1288, 55] on button "Past 30 Days" at bounding box center [1286, 54] width 78 height 15
click at [1446, 108] on div "Past 30 Days Custom Today Yesterday Past 7 Days Past 30 Days This Month This Ye…" at bounding box center [824, 404] width 1368 height 738
click at [46, 72] on li "Interactions" at bounding box center [69, 80] width 111 height 24
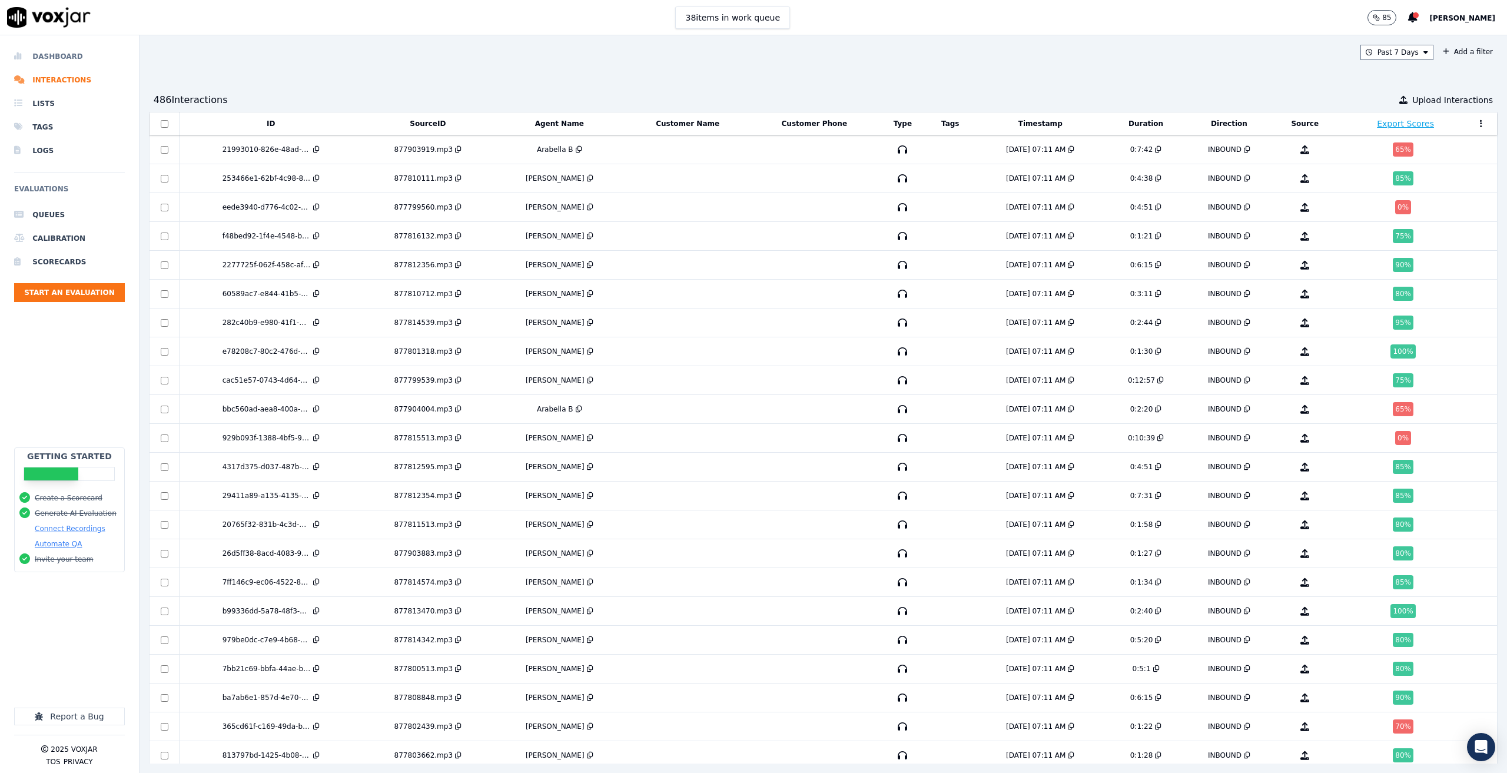
click at [52, 51] on li "Dashboard" at bounding box center [69, 57] width 111 height 24
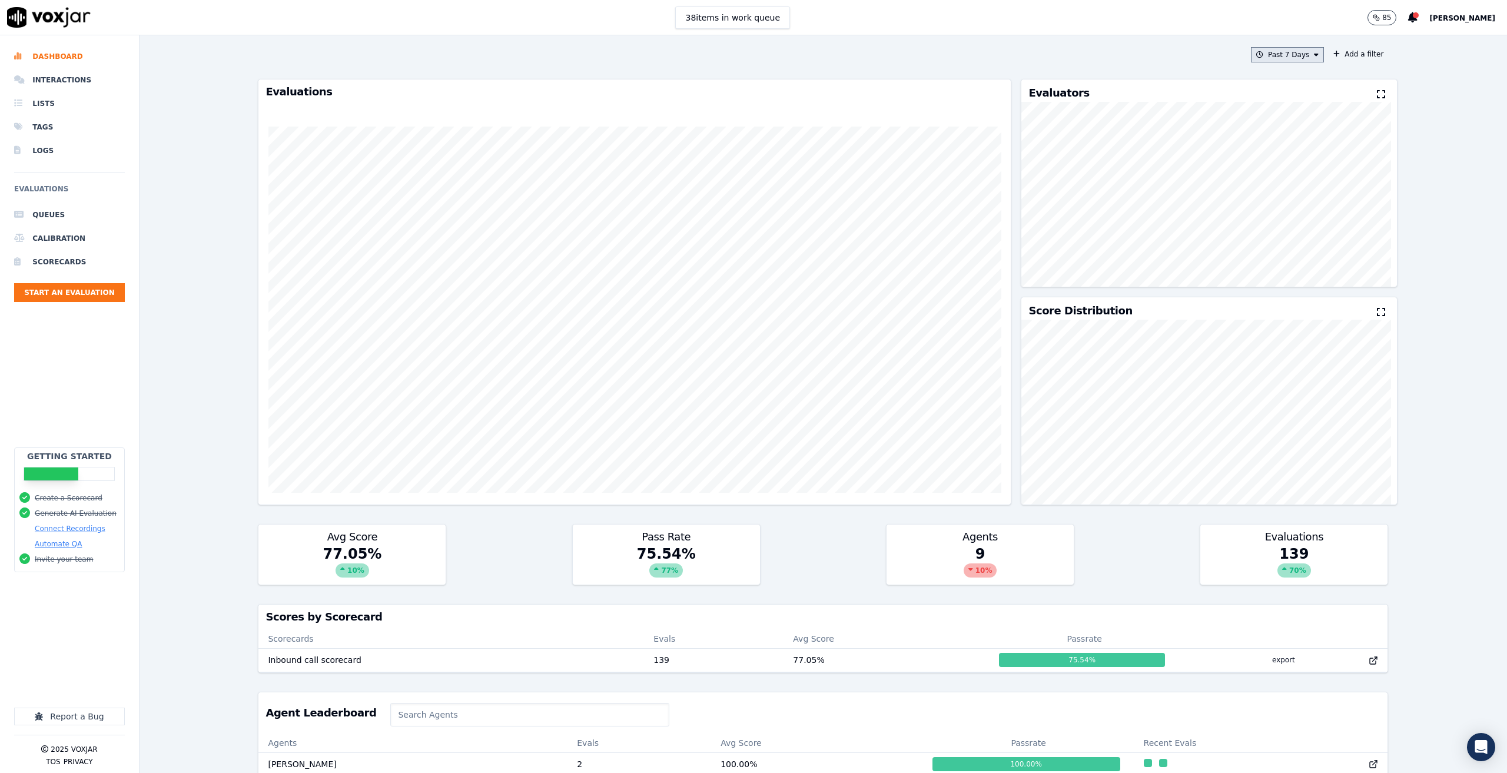
click at [1289, 56] on button "Past 7 Days" at bounding box center [1287, 54] width 73 height 15
click at [1280, 162] on div "This Year" at bounding box center [1286, 161] width 32 height 9
click at [1296, 198] on button "Add" at bounding box center [1307, 190] width 23 height 19
click at [1473, 16] on span "[PERSON_NAME]" at bounding box center [1463, 18] width 66 height 8
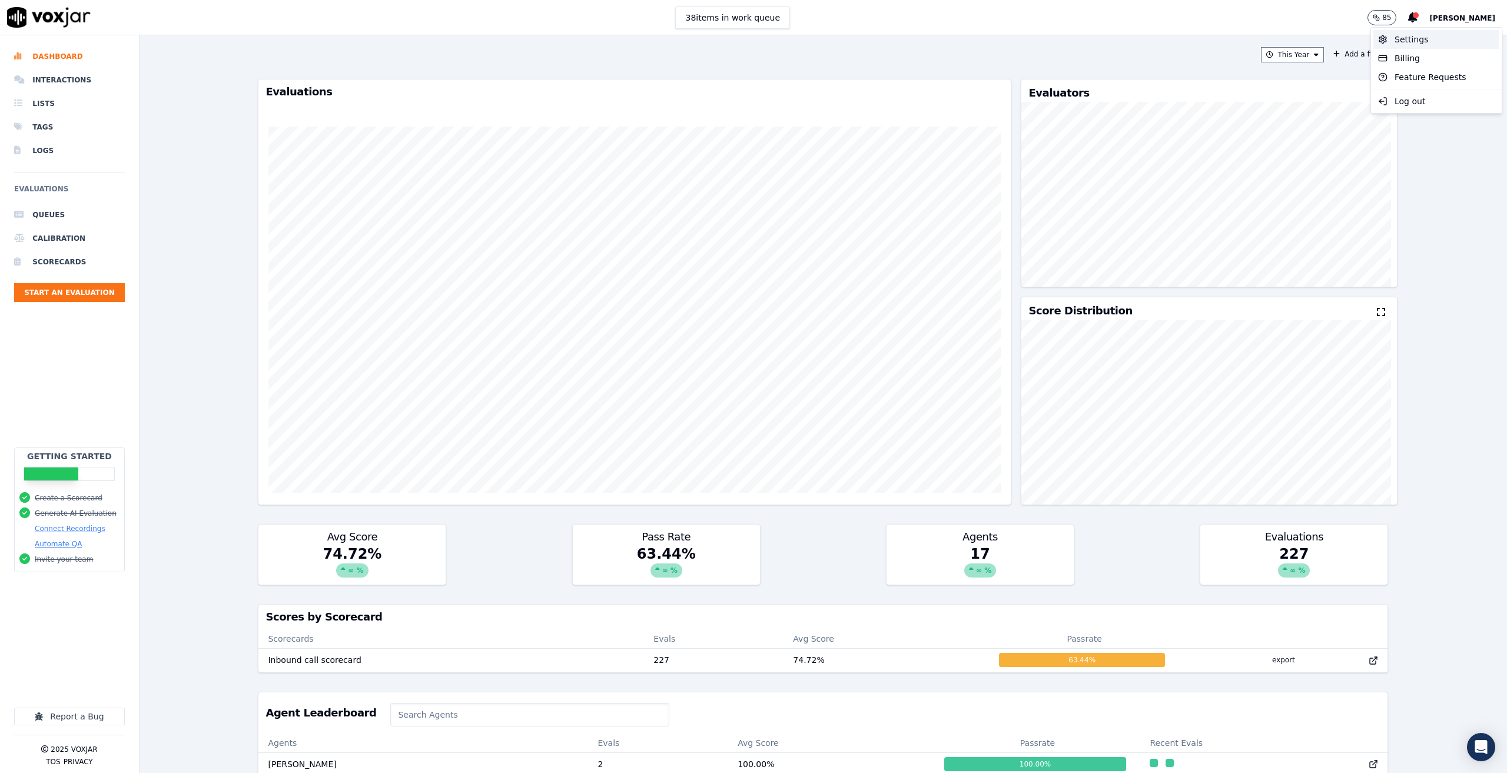
click at [1427, 39] on div "Settings" at bounding box center [1437, 39] width 126 height 19
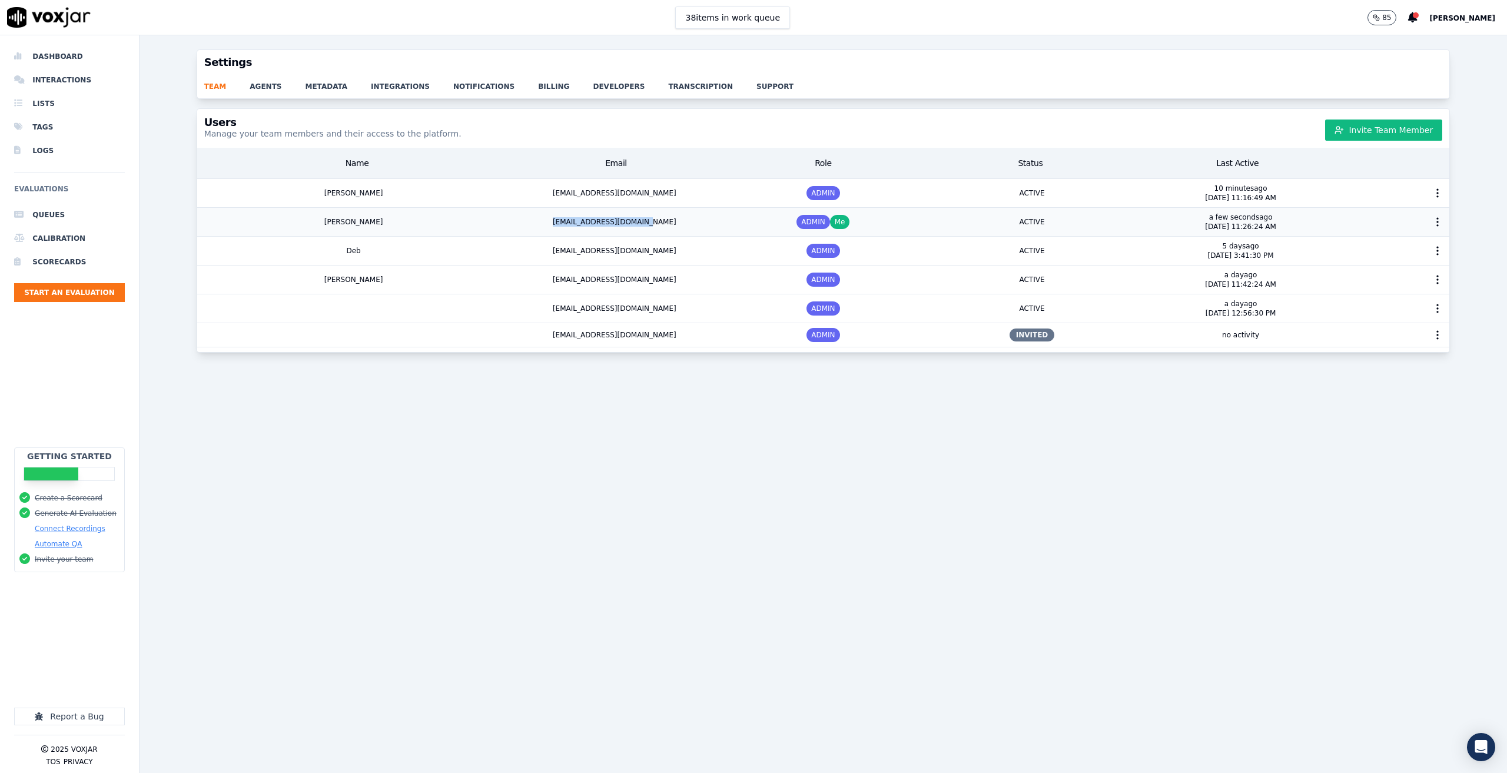
drag, startPoint x: 661, startPoint y: 221, endPoint x: 560, endPoint y: 225, distance: 100.8
click at [560, 225] on div "josephdoane92@gmail.com" at bounding box center [615, 222] width 209 height 28
click at [675, 222] on div "josephdoane92@gmail.com" at bounding box center [615, 222] width 209 height 28
click at [59, 212] on li "Queues" at bounding box center [69, 215] width 111 height 24
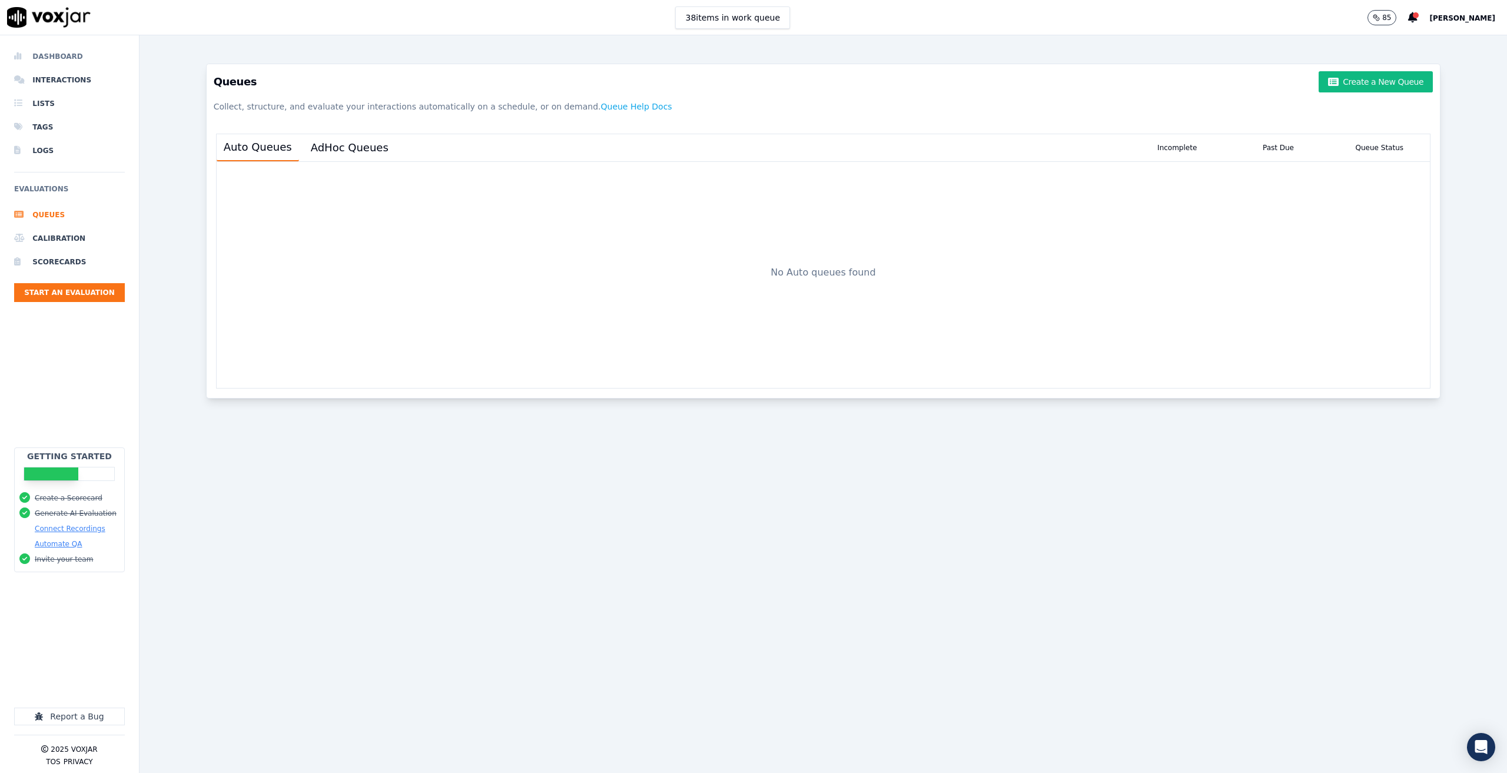
click at [58, 54] on li "Dashboard" at bounding box center [69, 57] width 111 height 24
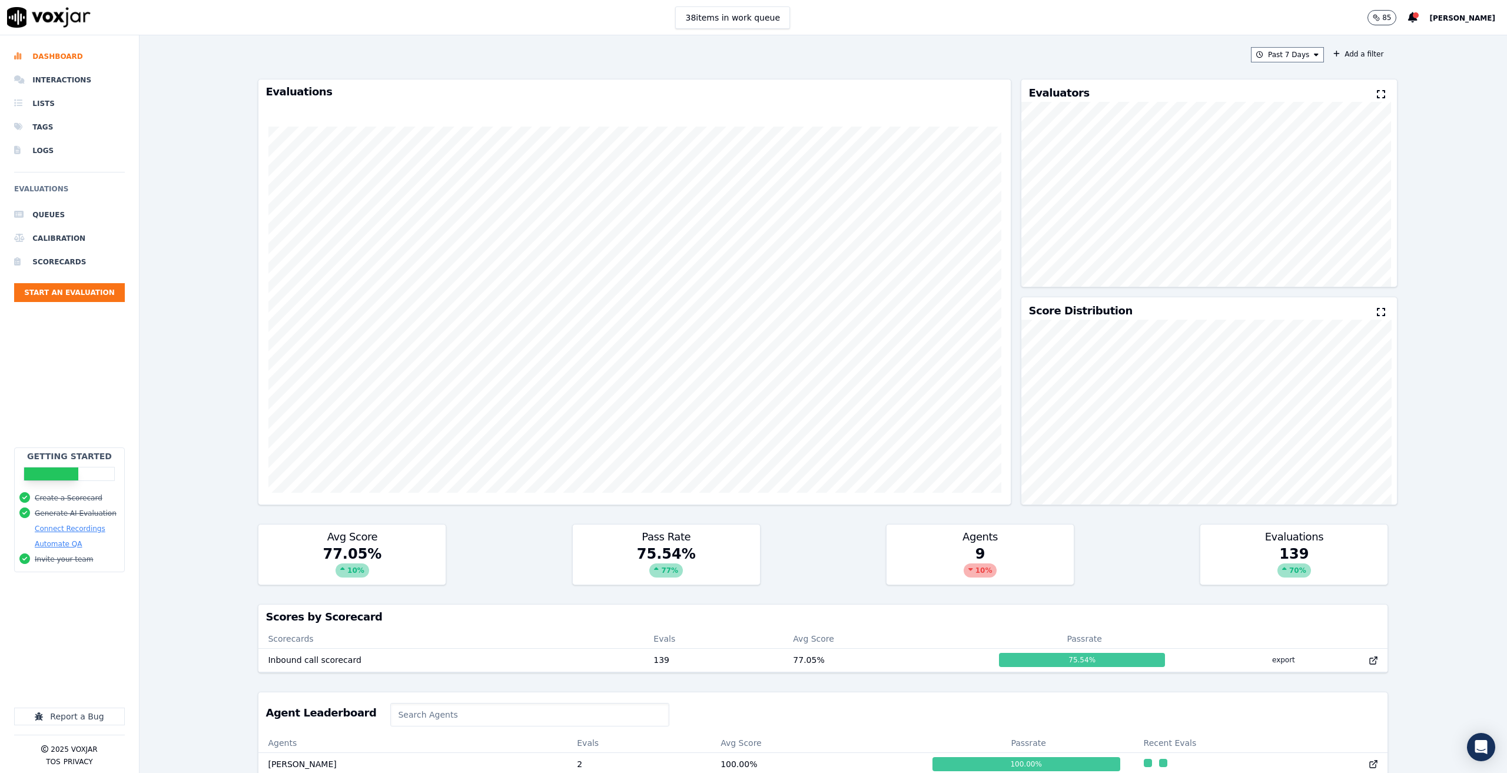
click at [1452, 15] on span "[PERSON_NAME]" at bounding box center [1463, 18] width 66 height 8
click at [1417, 32] on div "Settings" at bounding box center [1437, 39] width 126 height 19
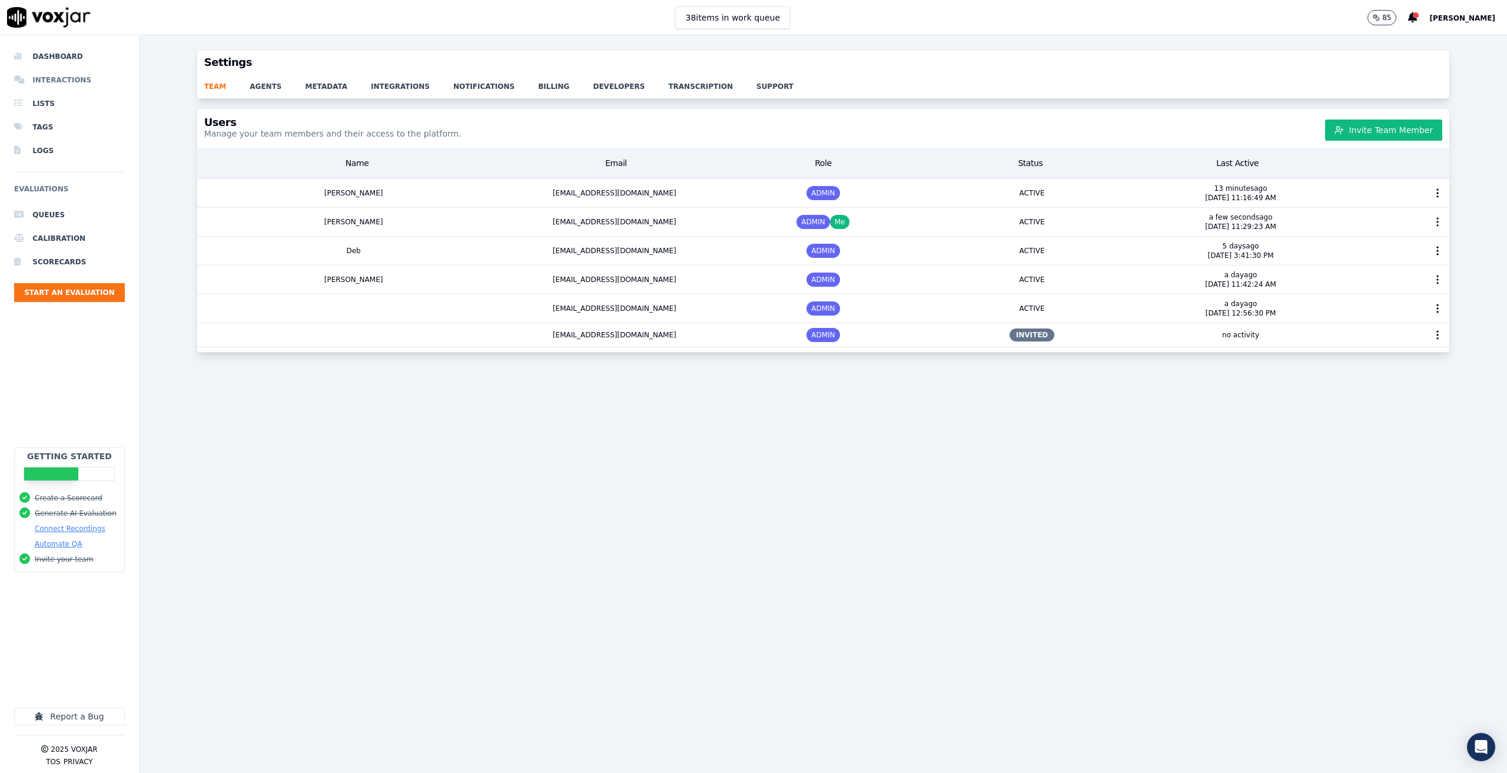
click at [55, 73] on li "Interactions" at bounding box center [69, 80] width 111 height 24
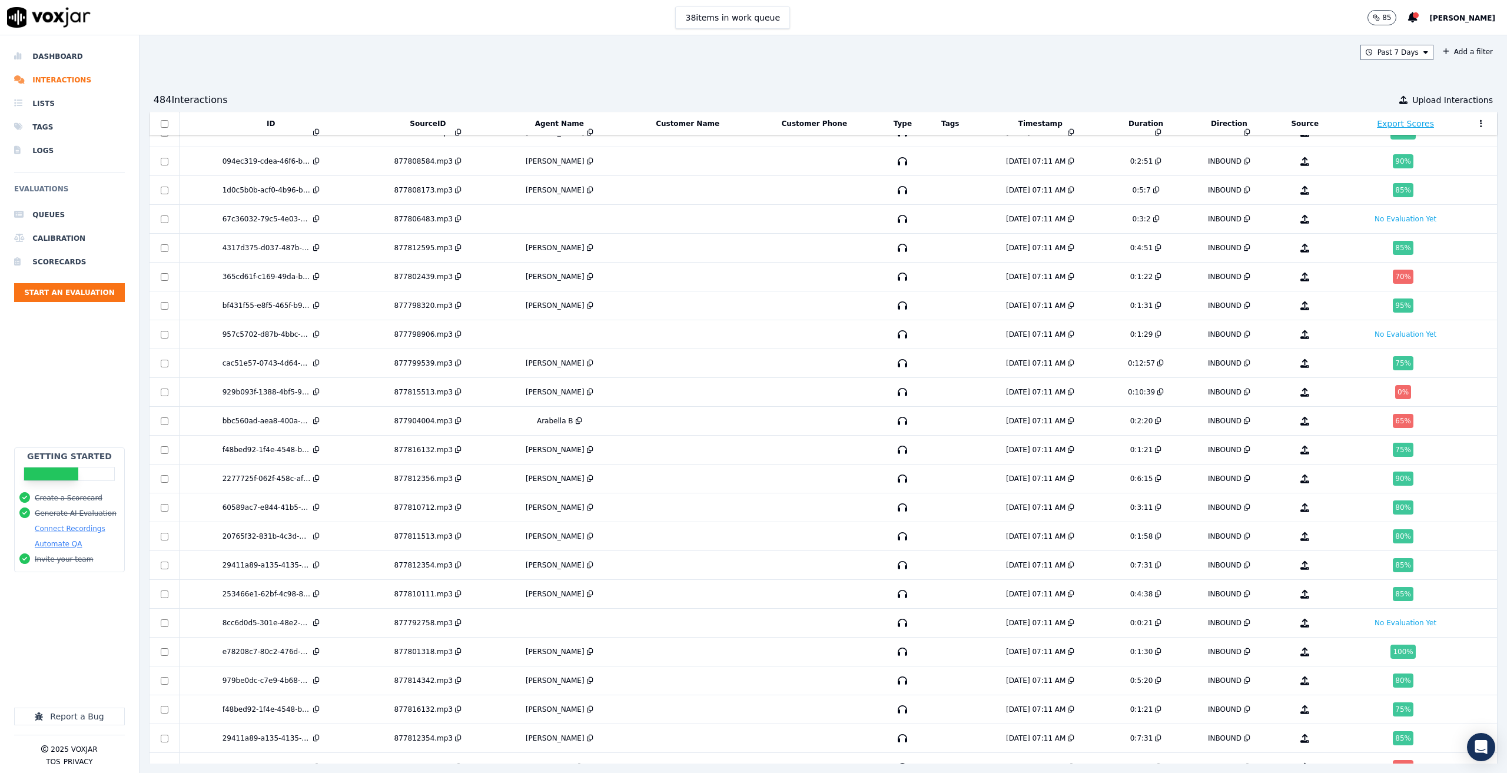
scroll to position [1248, 0]
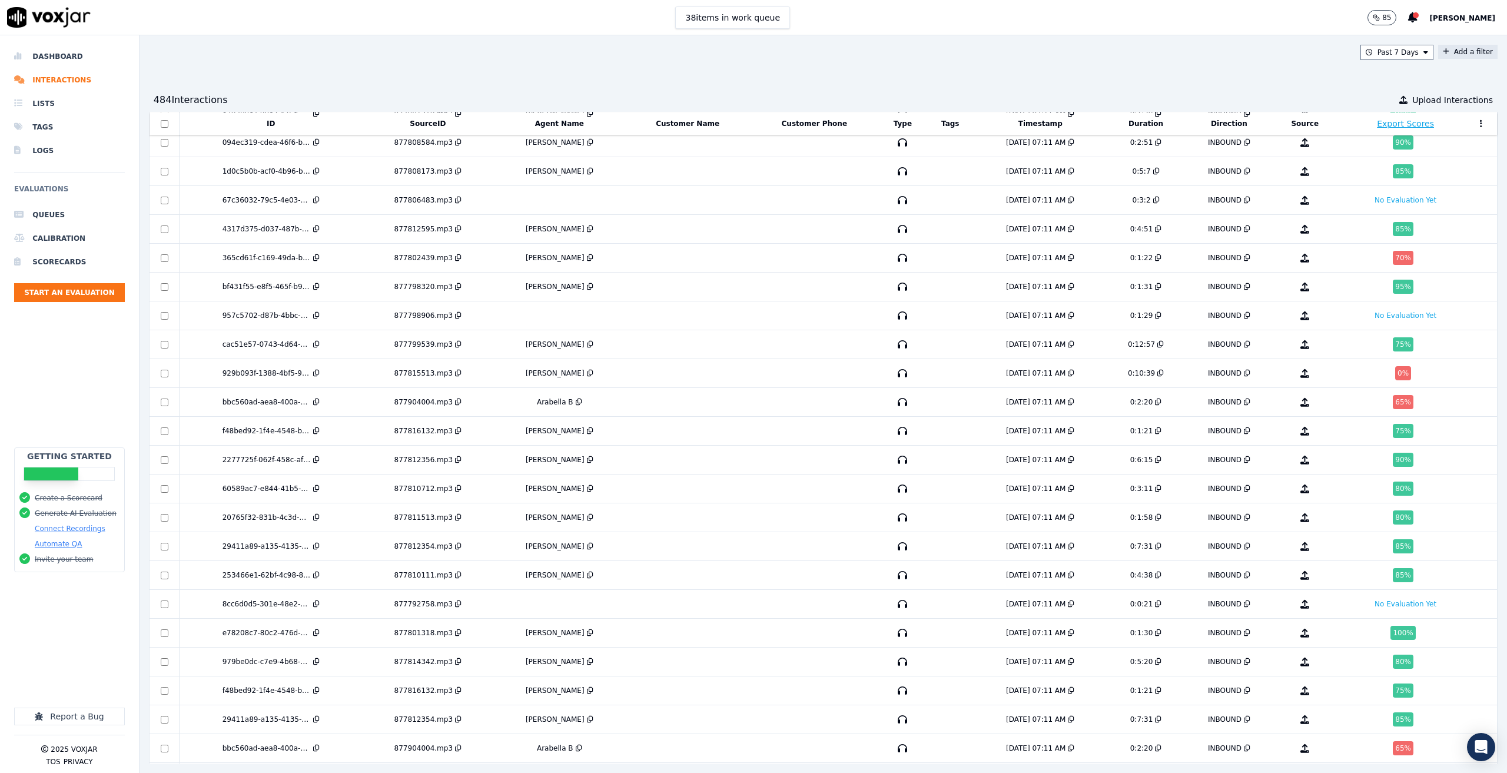
click at [1441, 51] on button "Add a filter" at bounding box center [1468, 52] width 59 height 14
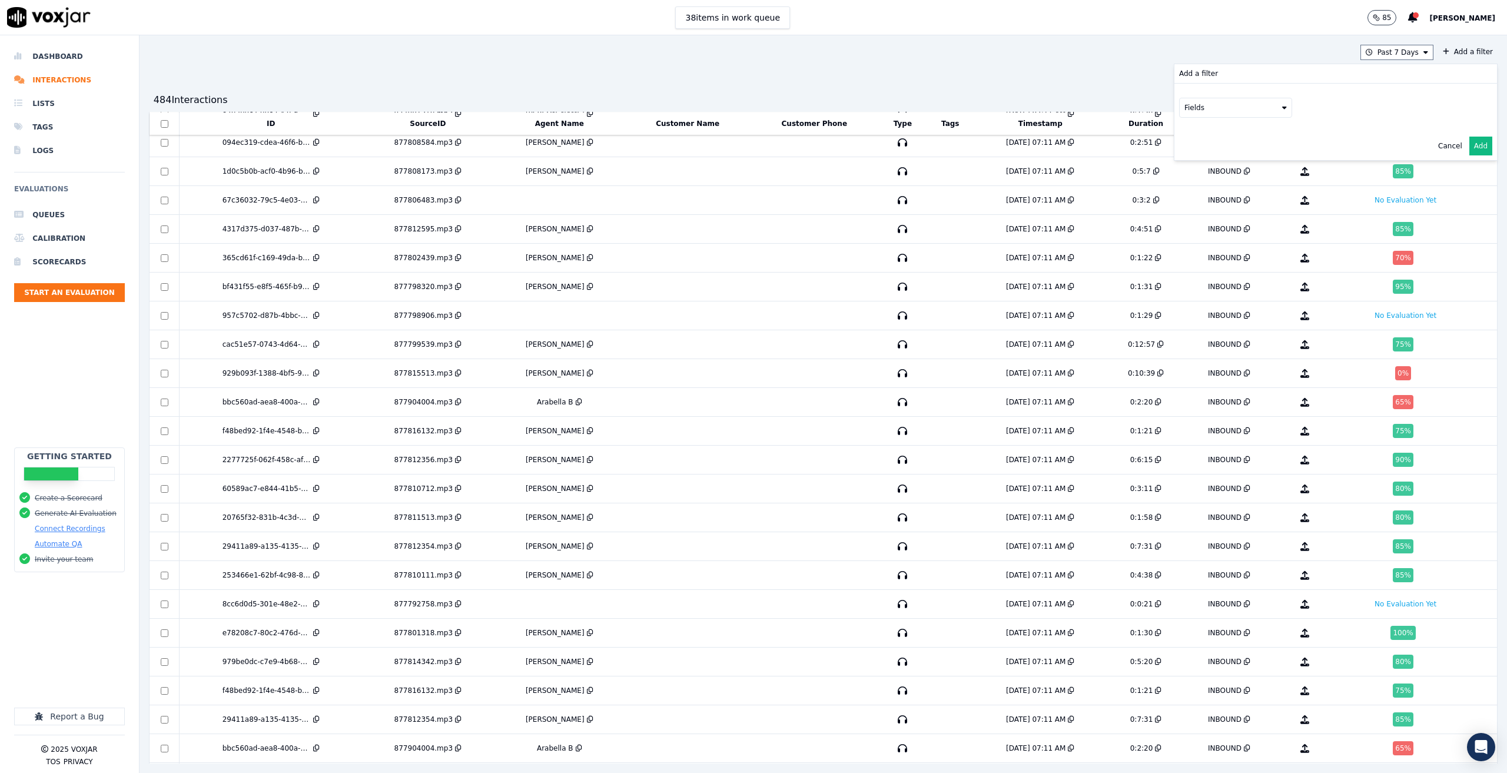
click at [847, 73] on div "Past 7 Days Add a filter Add a filter Fields Cancel Add 484 Interaction s Uploa…" at bounding box center [824, 404] width 1368 height 738
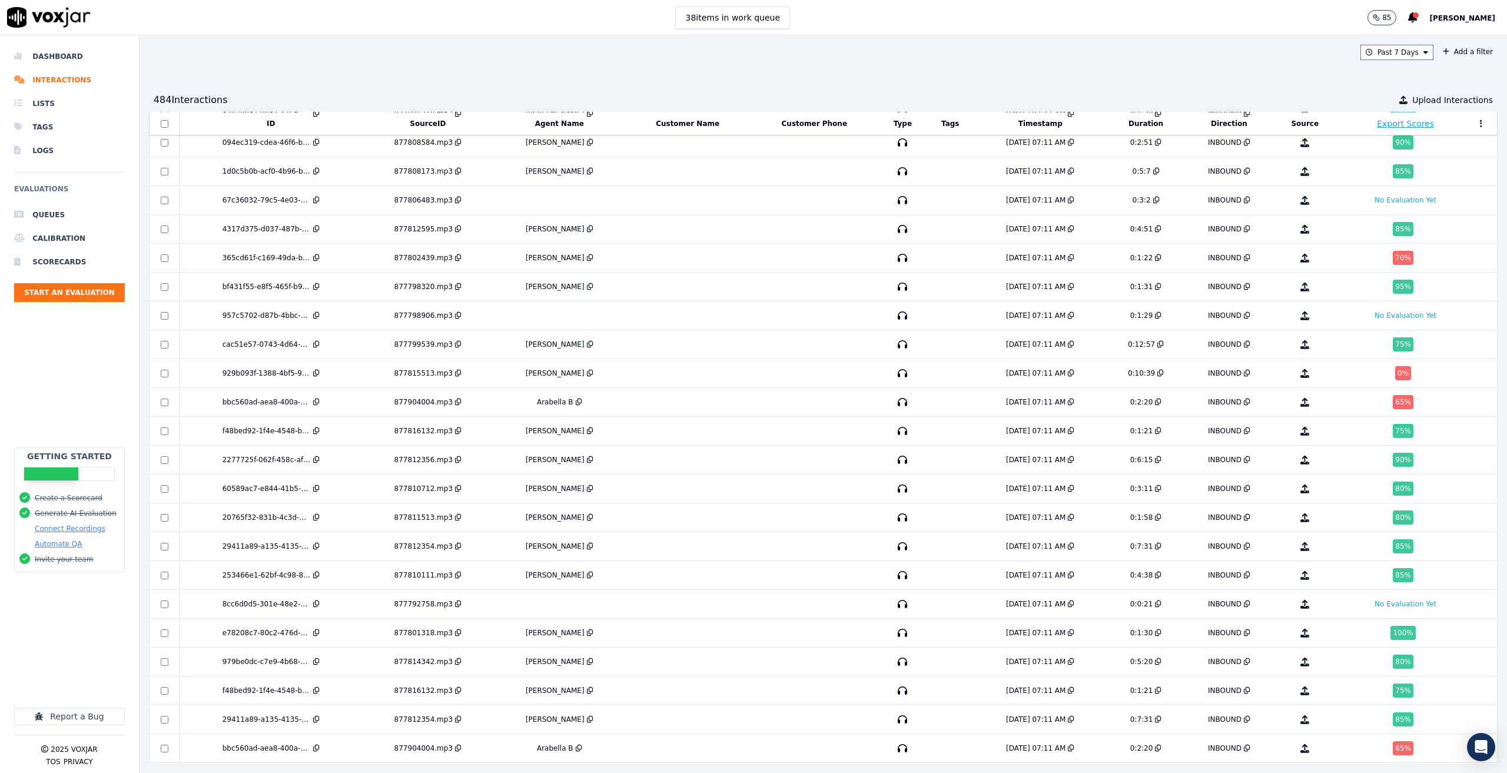
click at [1458, 14] on span "[PERSON_NAME]" at bounding box center [1463, 18] width 66 height 8
click at [1270, 49] on div "Past 7 Days Add a filter" at bounding box center [823, 52] width 1349 height 15
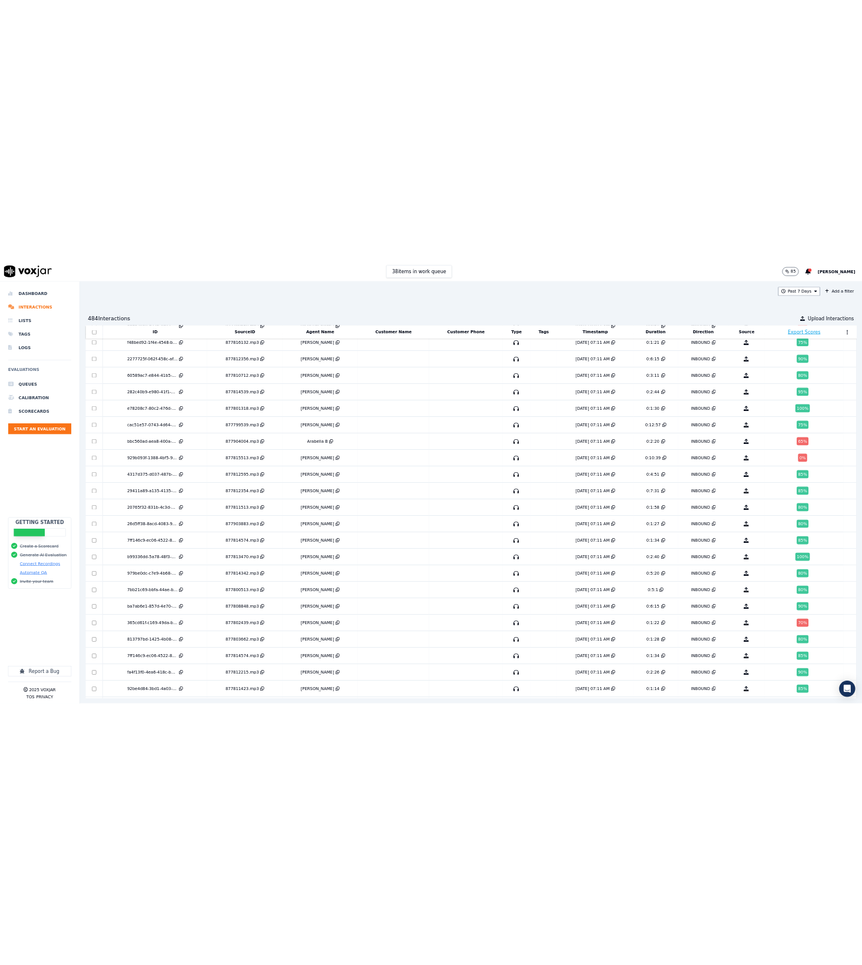
scroll to position [0, 0]
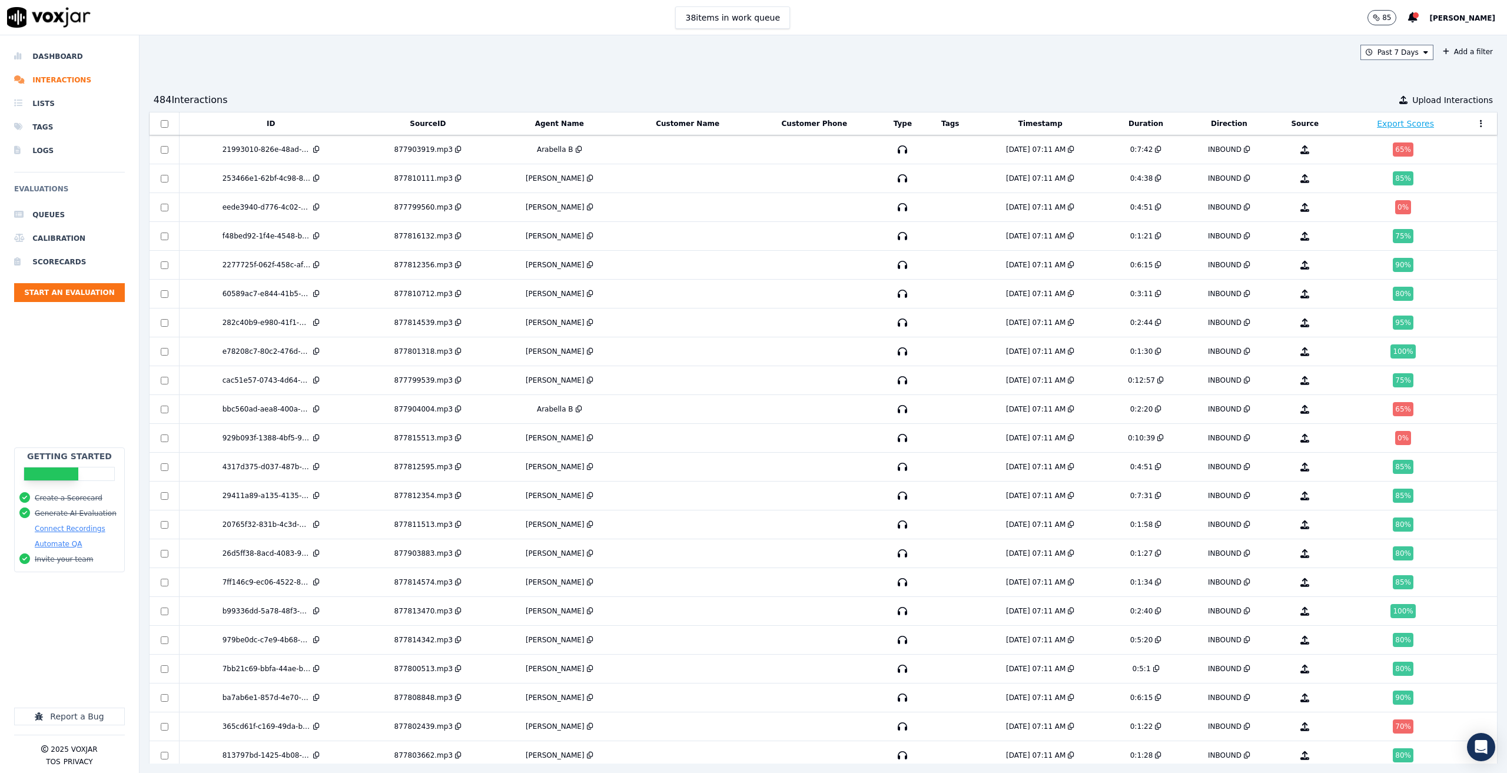
click at [1459, 15] on span "[PERSON_NAME]" at bounding box center [1463, 18] width 66 height 8
click at [1463, 38] on div "Settings" at bounding box center [1437, 39] width 126 height 19
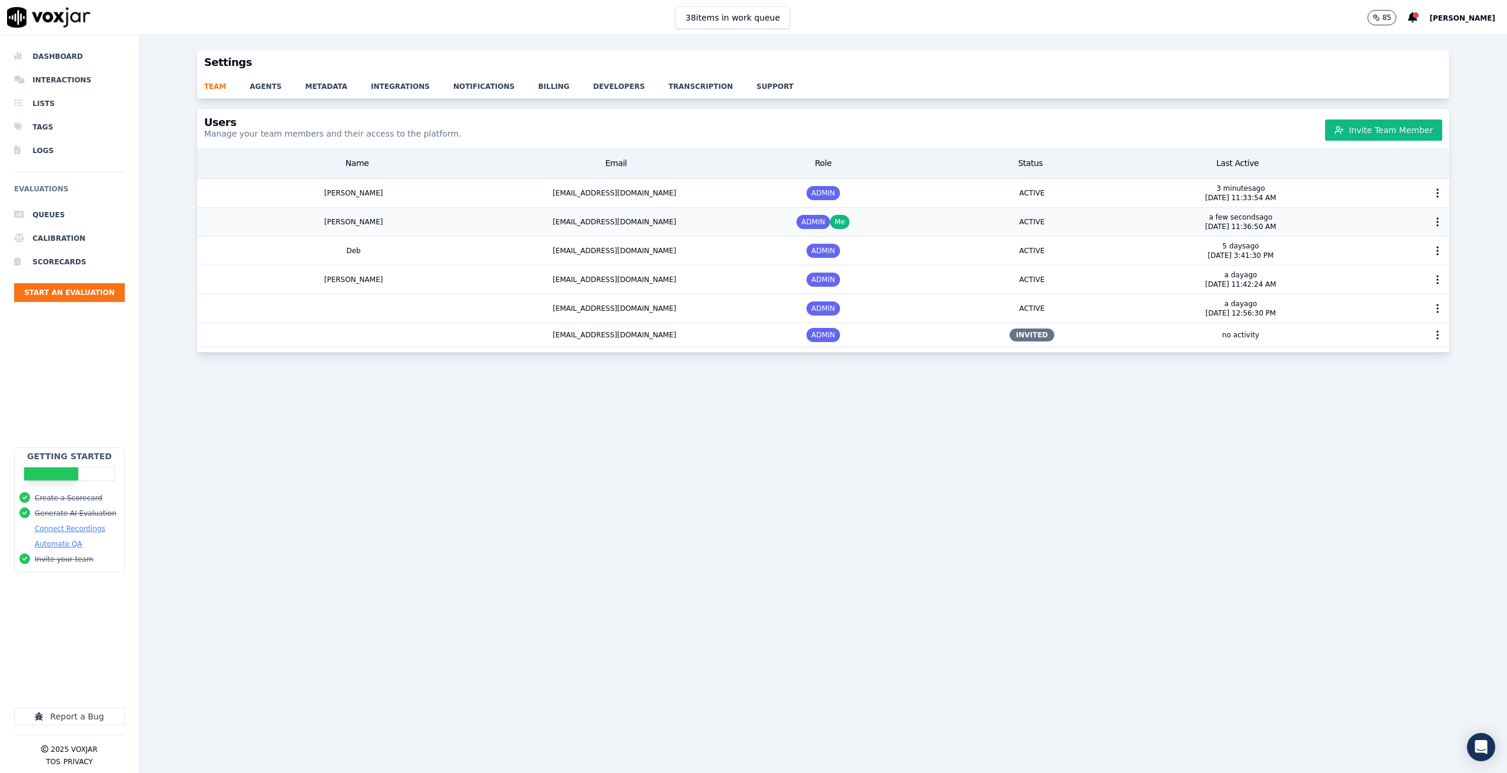
click at [650, 223] on div "josephdoane92@gmail.com" at bounding box center [615, 222] width 209 height 28
click at [647, 221] on div "josephdoane92@gmail.com" at bounding box center [615, 222] width 209 height 28
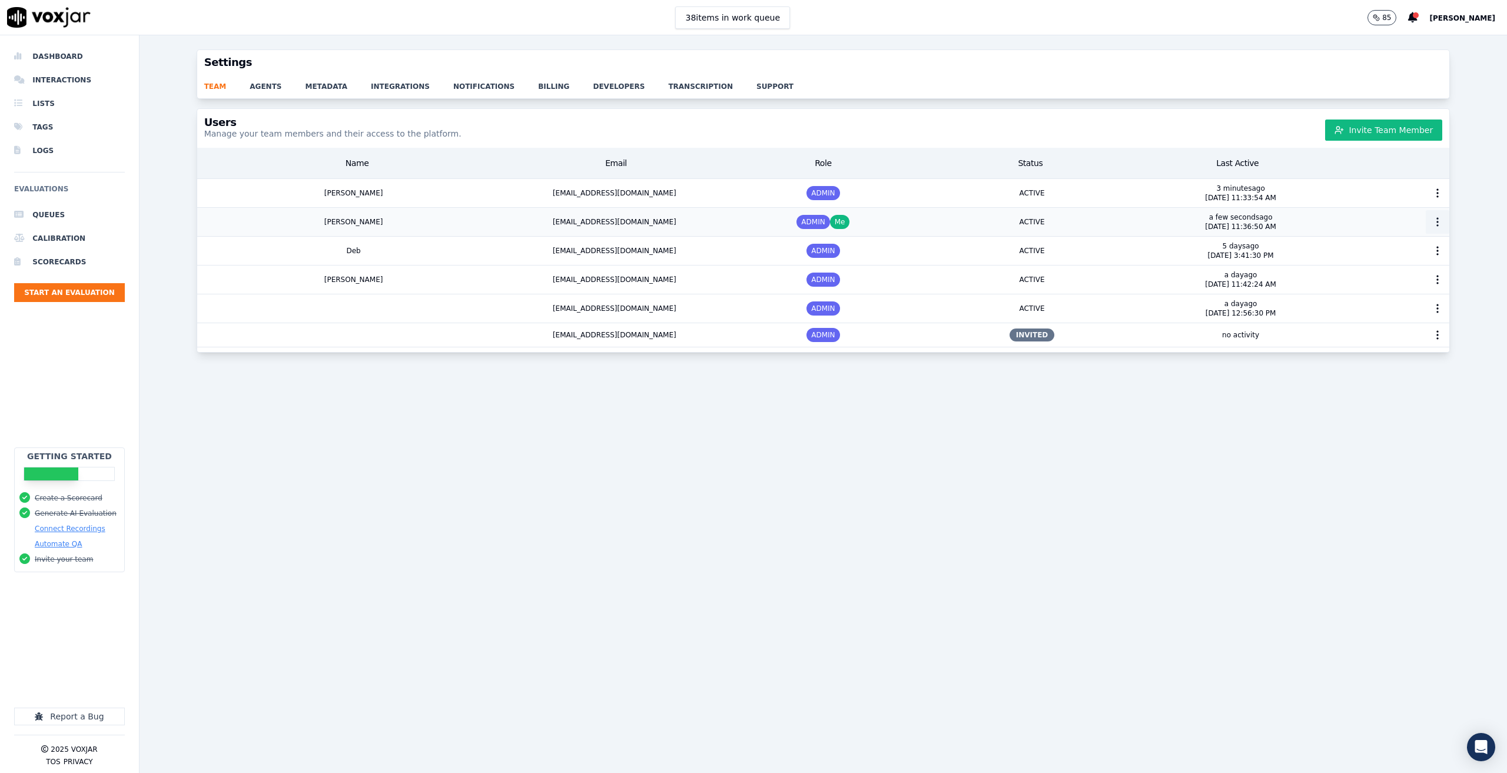
click at [1426, 226] on button "button" at bounding box center [1438, 222] width 24 height 24
click at [1074, 573] on div "Users Manage your team members and their access to the platform. Invite Team Me…" at bounding box center [824, 433] width 1368 height 651
drag, startPoint x: 663, startPoint y: 221, endPoint x: 542, endPoint y: 217, distance: 121.4
click at [542, 217] on div "josephdoane92@gmail.com" at bounding box center [615, 222] width 209 height 28
click at [665, 218] on div "josephdoane92@gmail.com" at bounding box center [615, 222] width 209 height 28
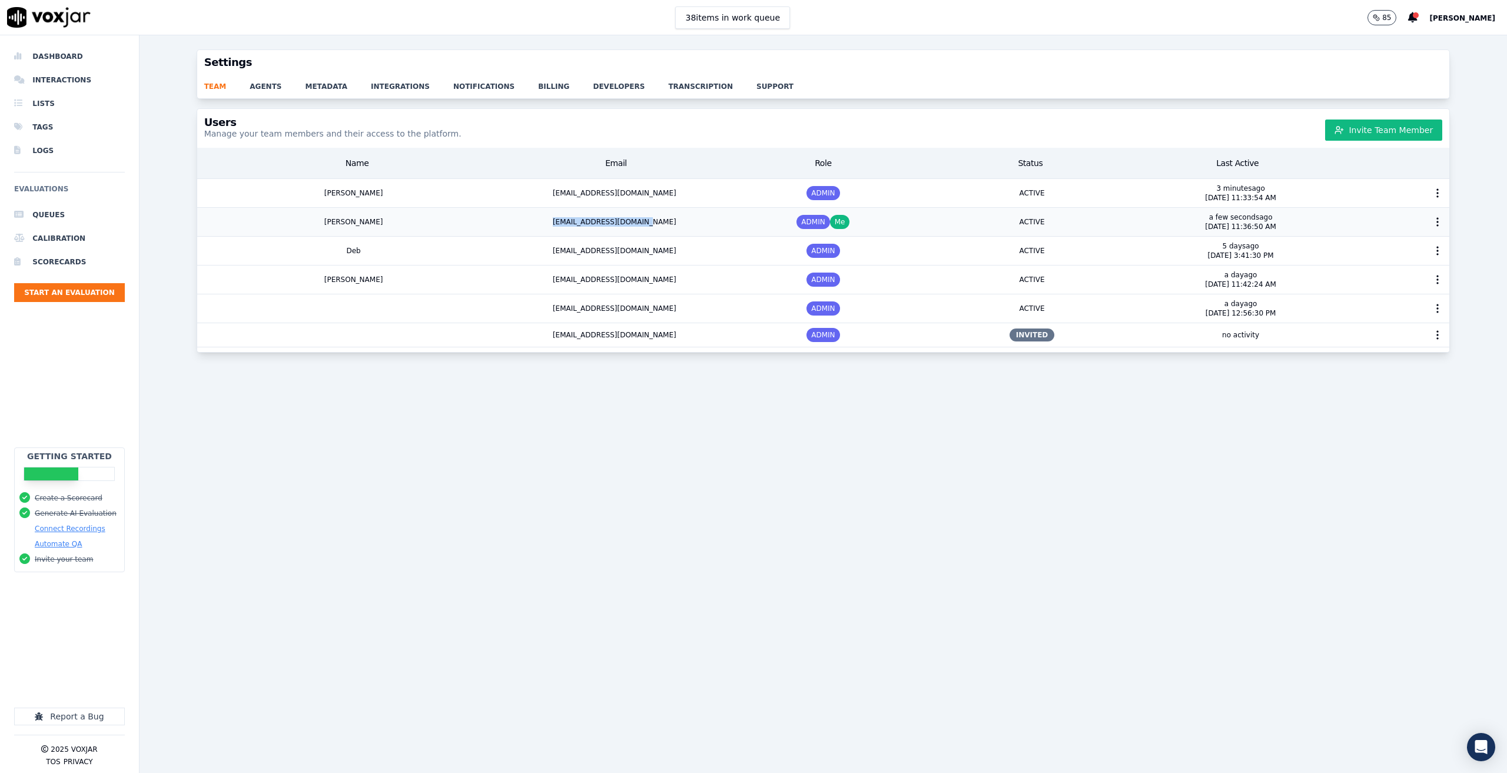
drag, startPoint x: 626, startPoint y: 223, endPoint x: 532, endPoint y: 221, distance: 94.2
click at [532, 221] on div "josephdoane92@gmail.com" at bounding box center [615, 222] width 209 height 28
click at [660, 218] on div "josephdoane92@gmail.com" at bounding box center [615, 222] width 209 height 28
drag, startPoint x: 660, startPoint y: 220, endPoint x: 540, endPoint y: 218, distance: 119.5
click at [540, 218] on div "josephdoane92@gmail.com" at bounding box center [615, 222] width 209 height 28
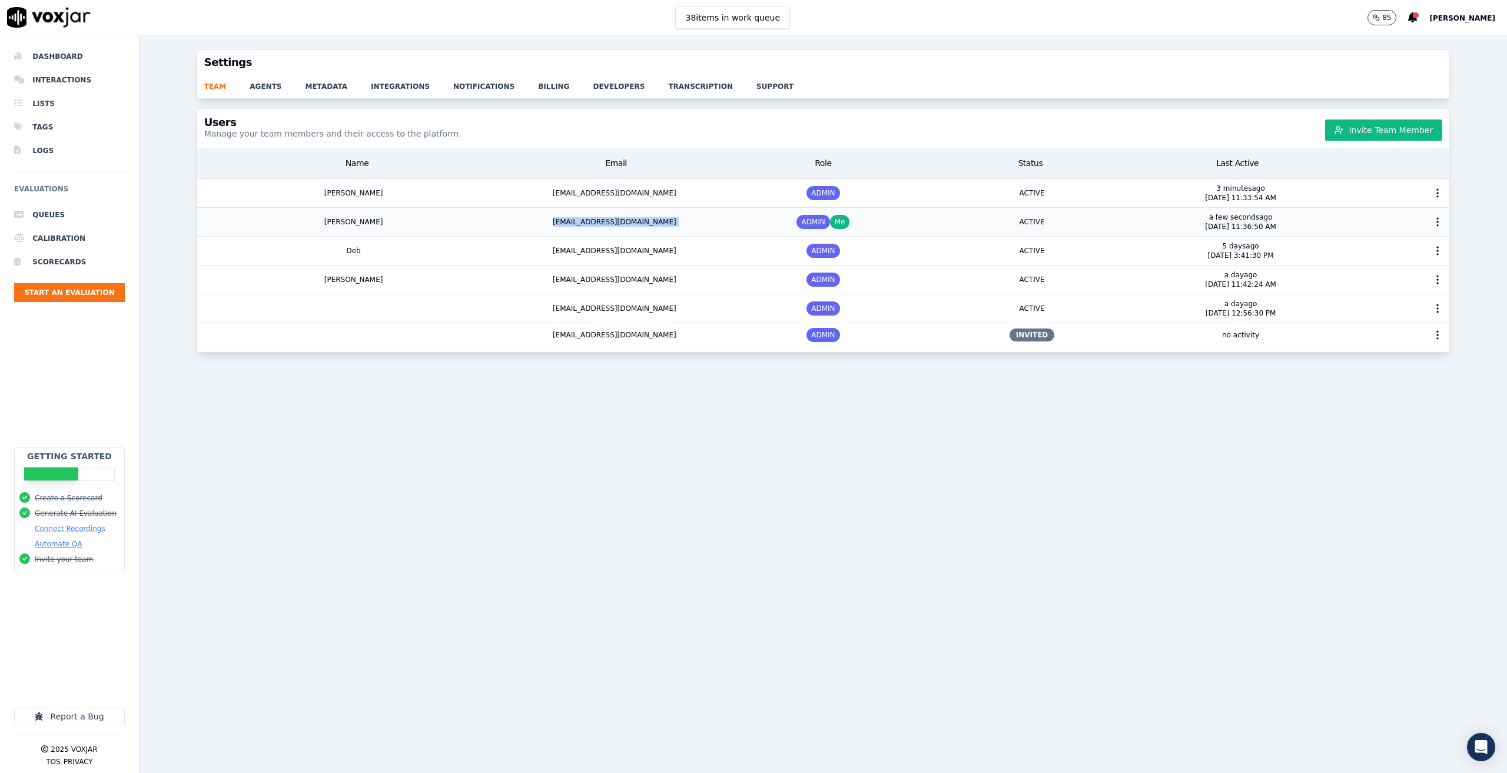
click at [658, 221] on div "josephdoane92@gmail.com" at bounding box center [615, 222] width 209 height 28
drag, startPoint x: 662, startPoint y: 224, endPoint x: 553, endPoint y: 216, distance: 109.3
click at [555, 216] on div "josephdoane92@gmail.com" at bounding box center [615, 222] width 209 height 28
click at [642, 220] on div "josephdoane92@gmail.com" at bounding box center [615, 222] width 209 height 28
